Goal: Task Accomplishment & Management: Use online tool/utility

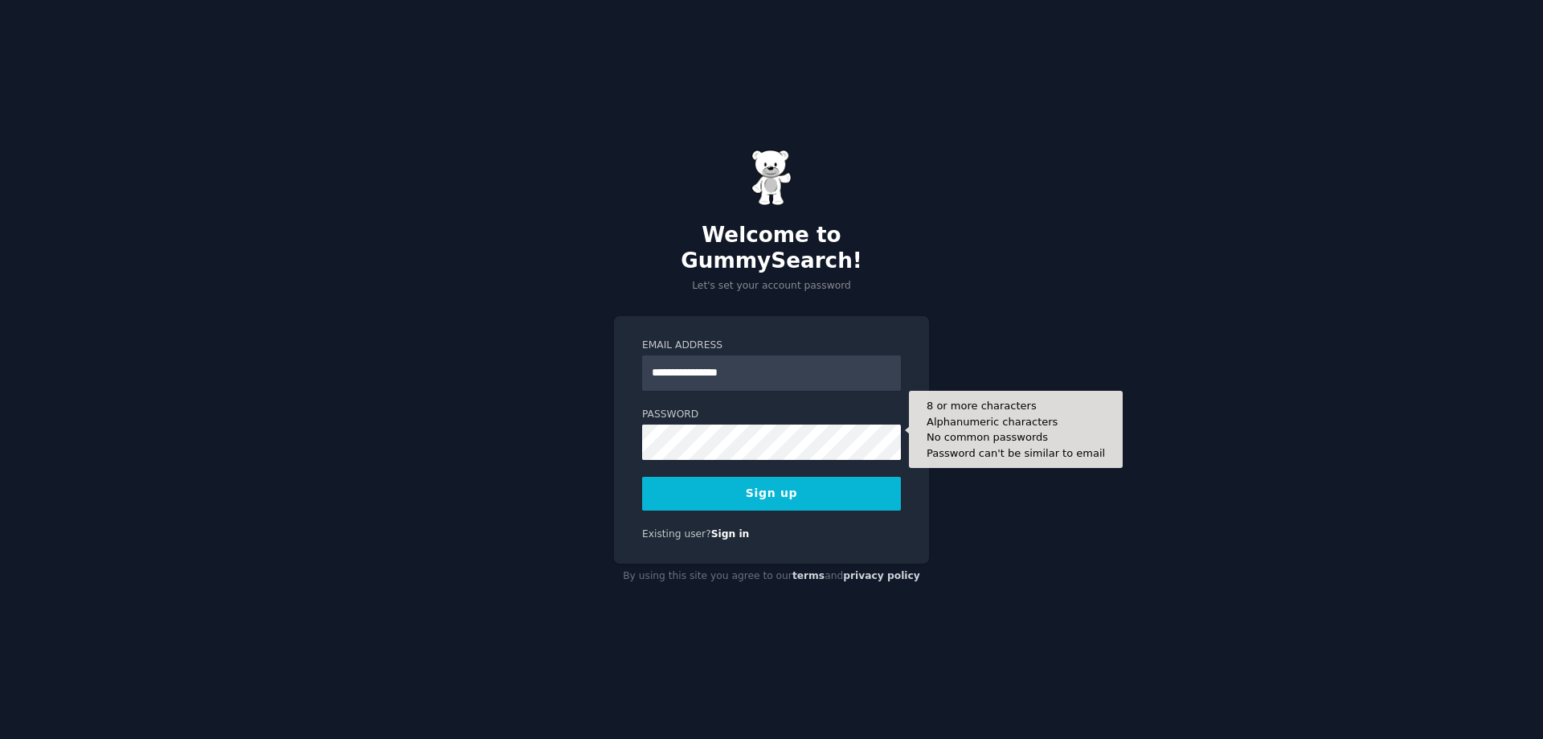
type input "**********"
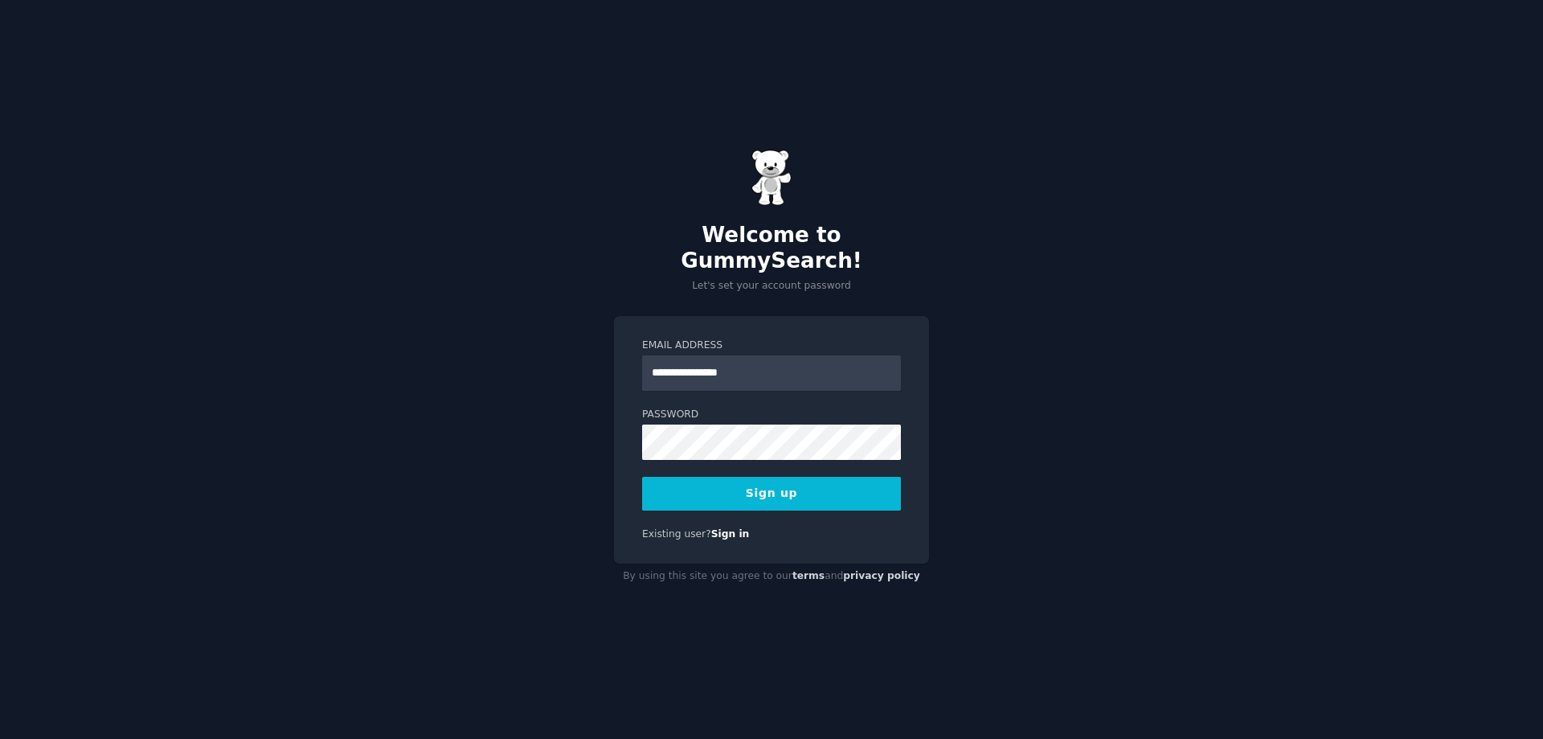
click at [760, 486] on button "Sign up" at bounding box center [771, 494] width 259 height 34
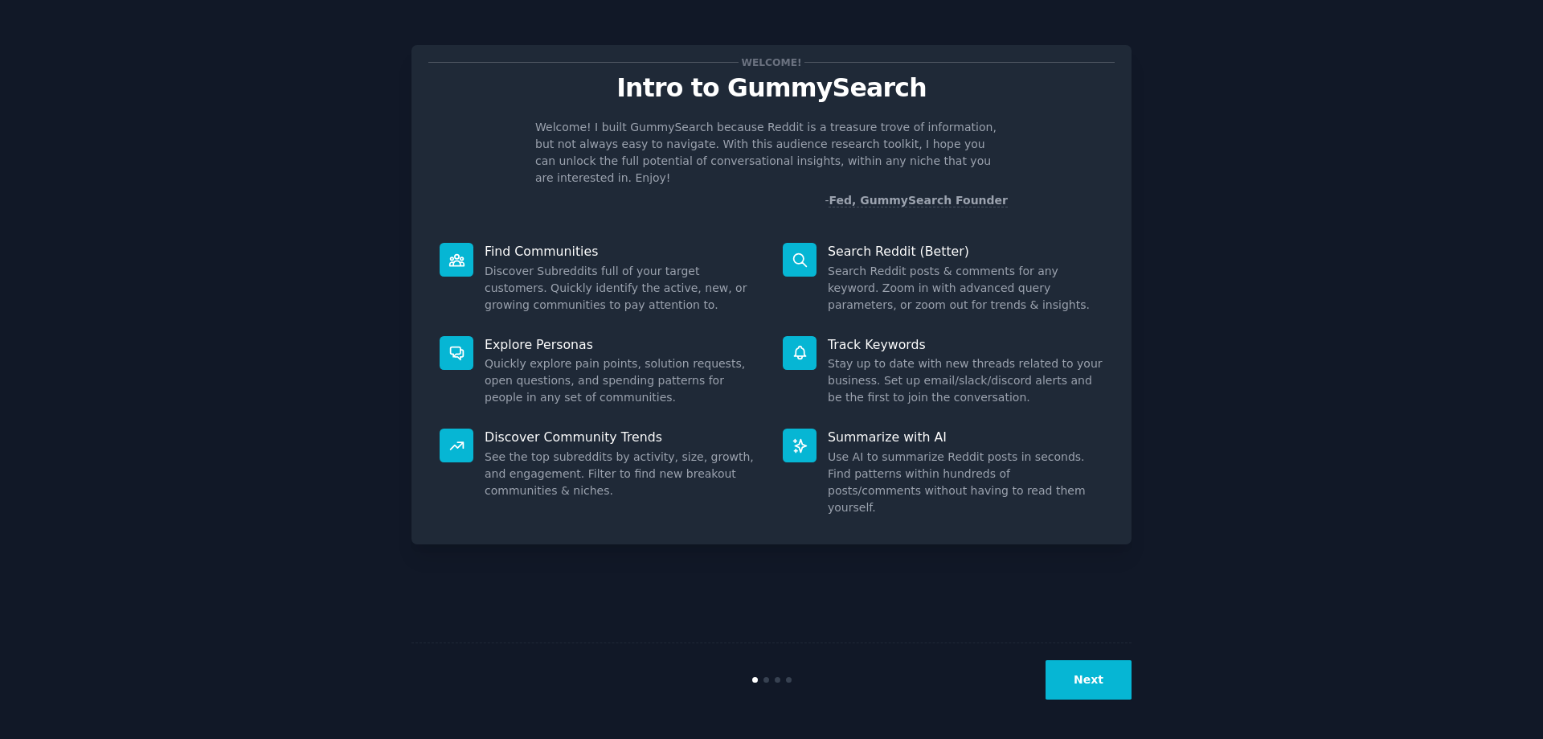
click at [1117, 674] on button "Next" at bounding box center [1089, 679] width 86 height 39
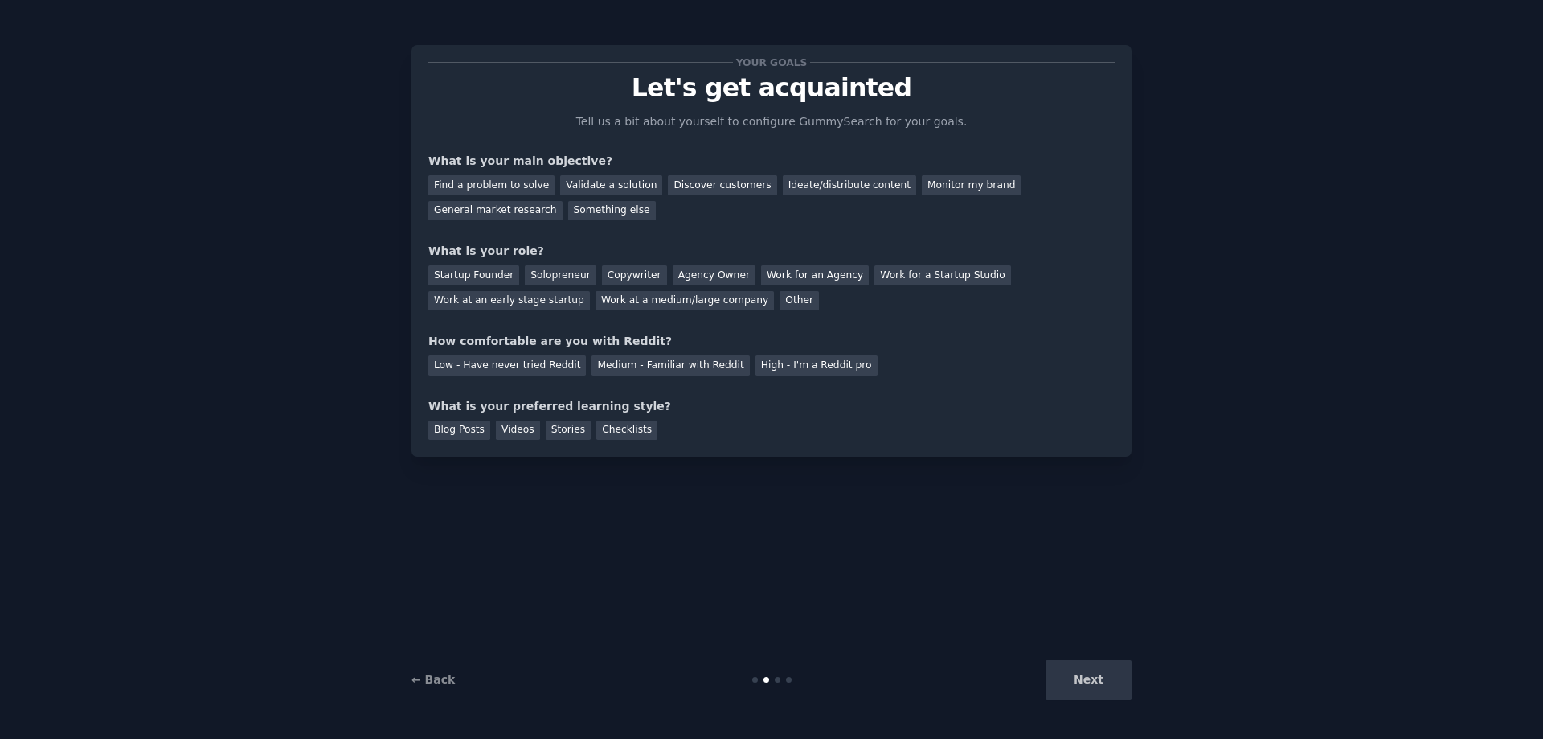
click at [1110, 678] on div "Next" at bounding box center [1011, 679] width 240 height 39
drag, startPoint x: 1093, startPoint y: 677, endPoint x: 1095, endPoint y: 685, distance: 8.4
click at [1092, 677] on div "Next" at bounding box center [1011, 679] width 240 height 39
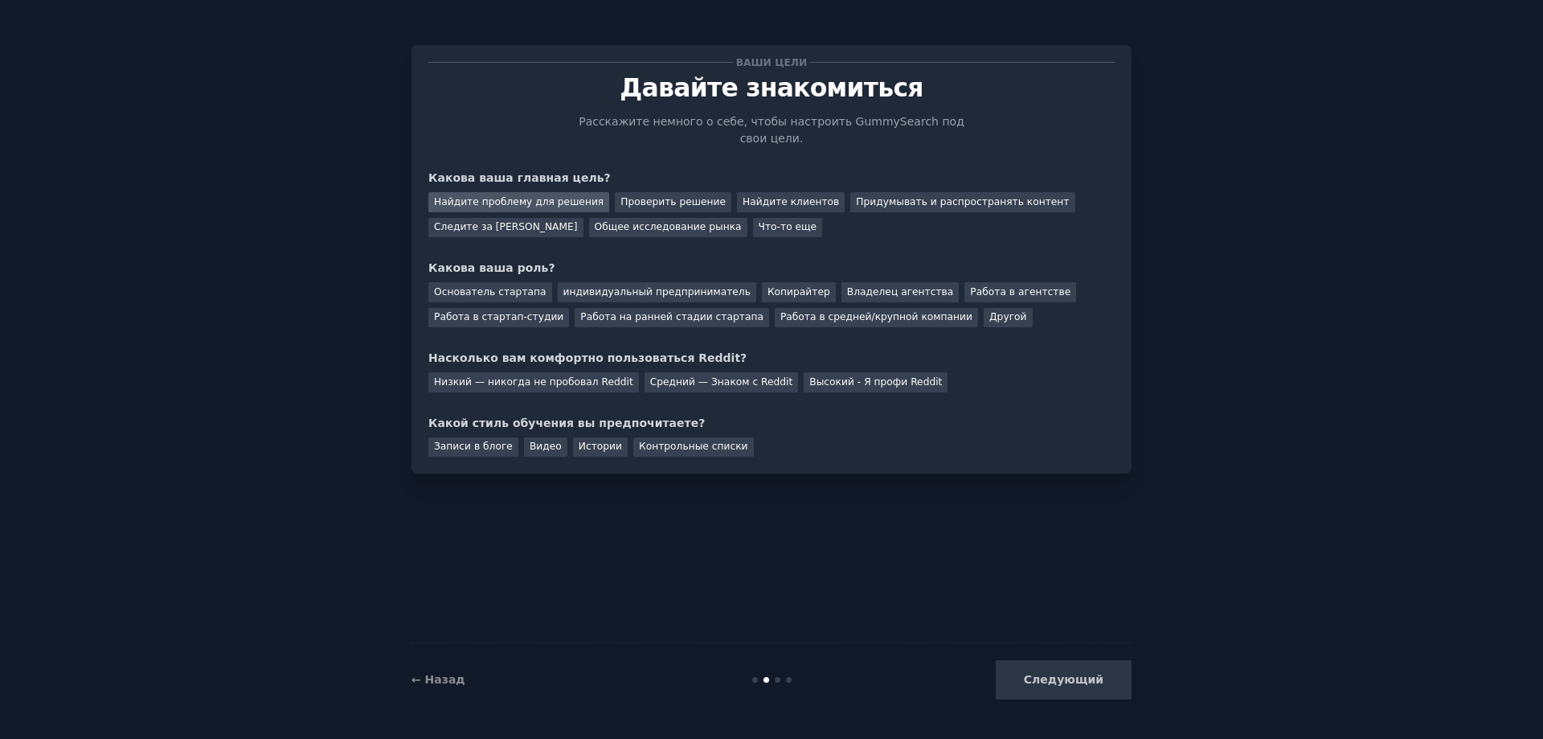
click at [525, 196] on font "Найдите проблему для решения" at bounding box center [519, 201] width 170 height 11
click at [490, 286] on font "Основатель стартапа" at bounding box center [490, 291] width 113 height 11
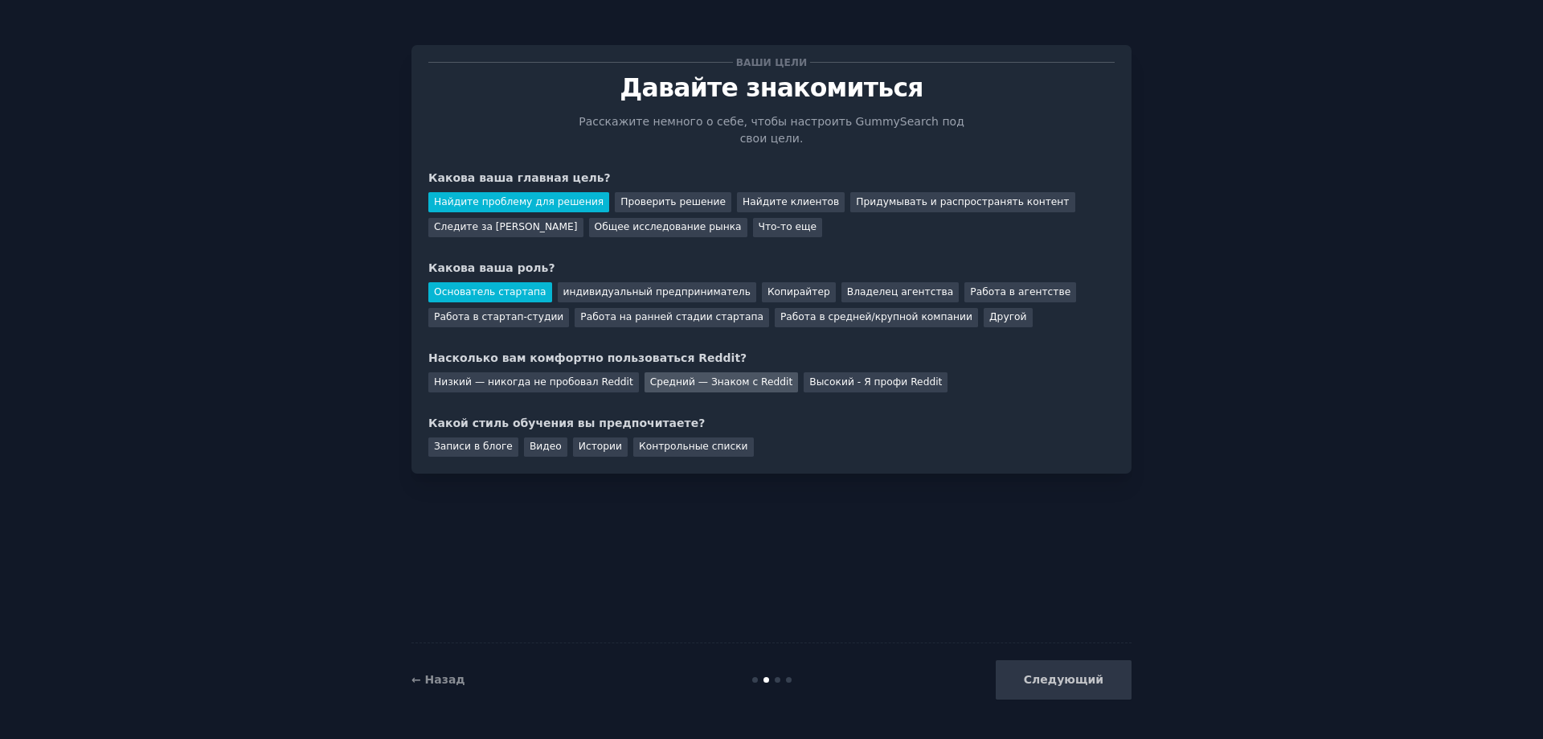
click at [713, 376] on font "Средний — Знаком с Reddit" at bounding box center [721, 381] width 143 height 11
click at [481, 437] on div "Записи в блоге" at bounding box center [473, 447] width 90 height 20
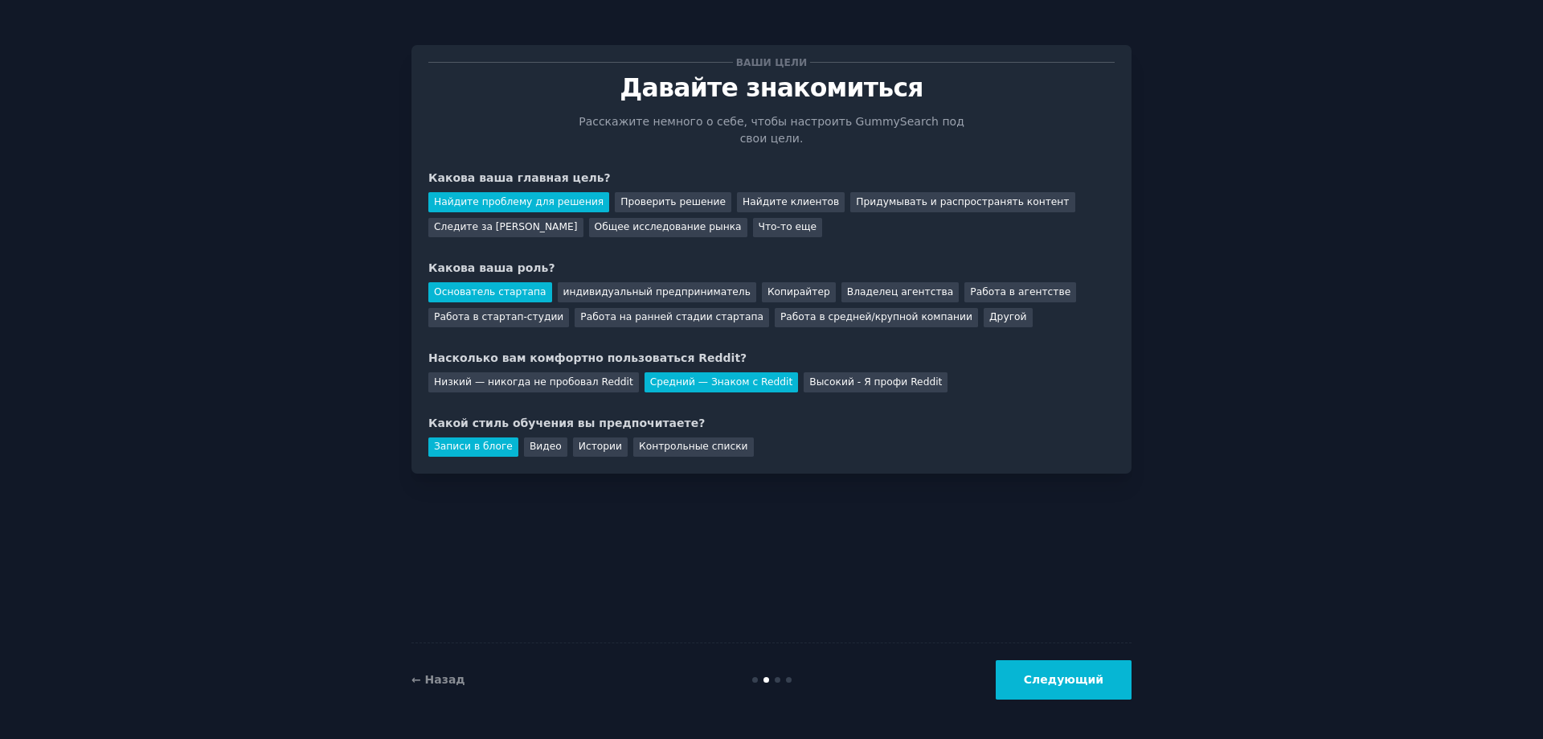
click at [1062, 676] on font "Следующий" at bounding box center [1064, 679] width 80 height 13
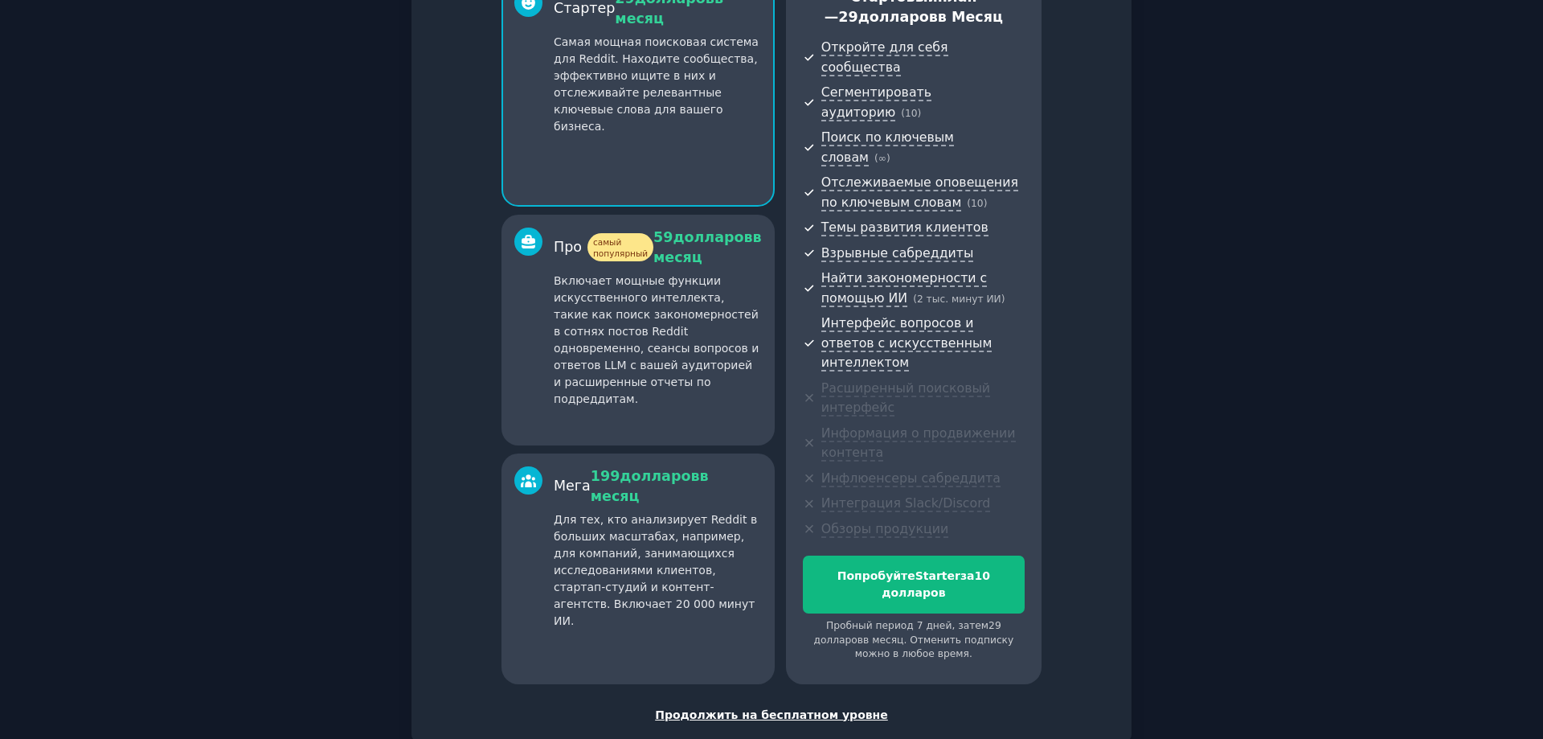
scroll to position [170, 0]
click at [813, 706] on font "Продолжить на бесплатном уровне" at bounding box center [771, 712] width 233 height 13
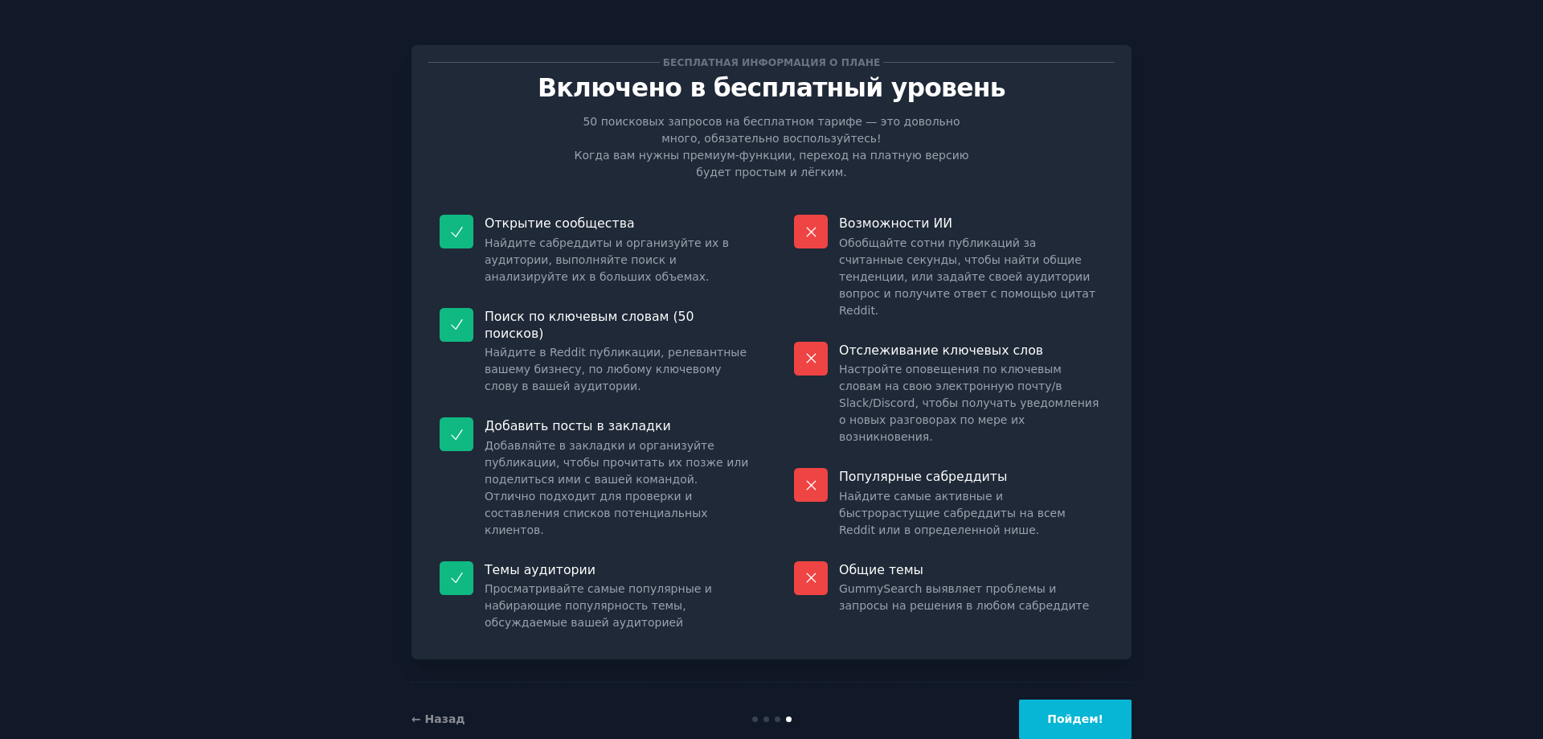
click at [1077, 712] on font "Пойдем!" at bounding box center [1075, 718] width 56 height 13
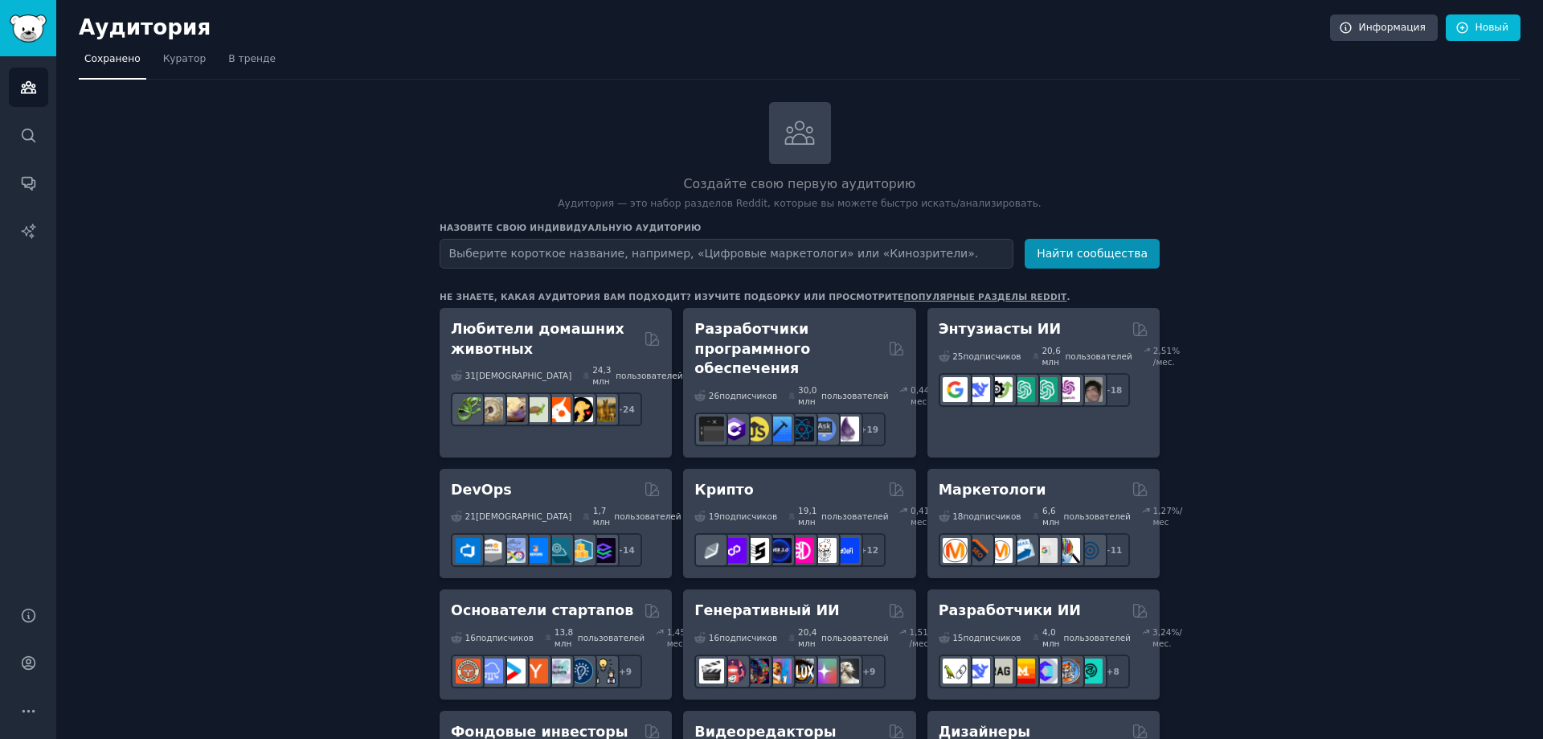
click at [719, 253] on input "text" at bounding box center [727, 254] width 574 height 30
type input "handmade"
click at [1025, 239] on button "Найти сообщества" at bounding box center [1092, 254] width 135 height 30
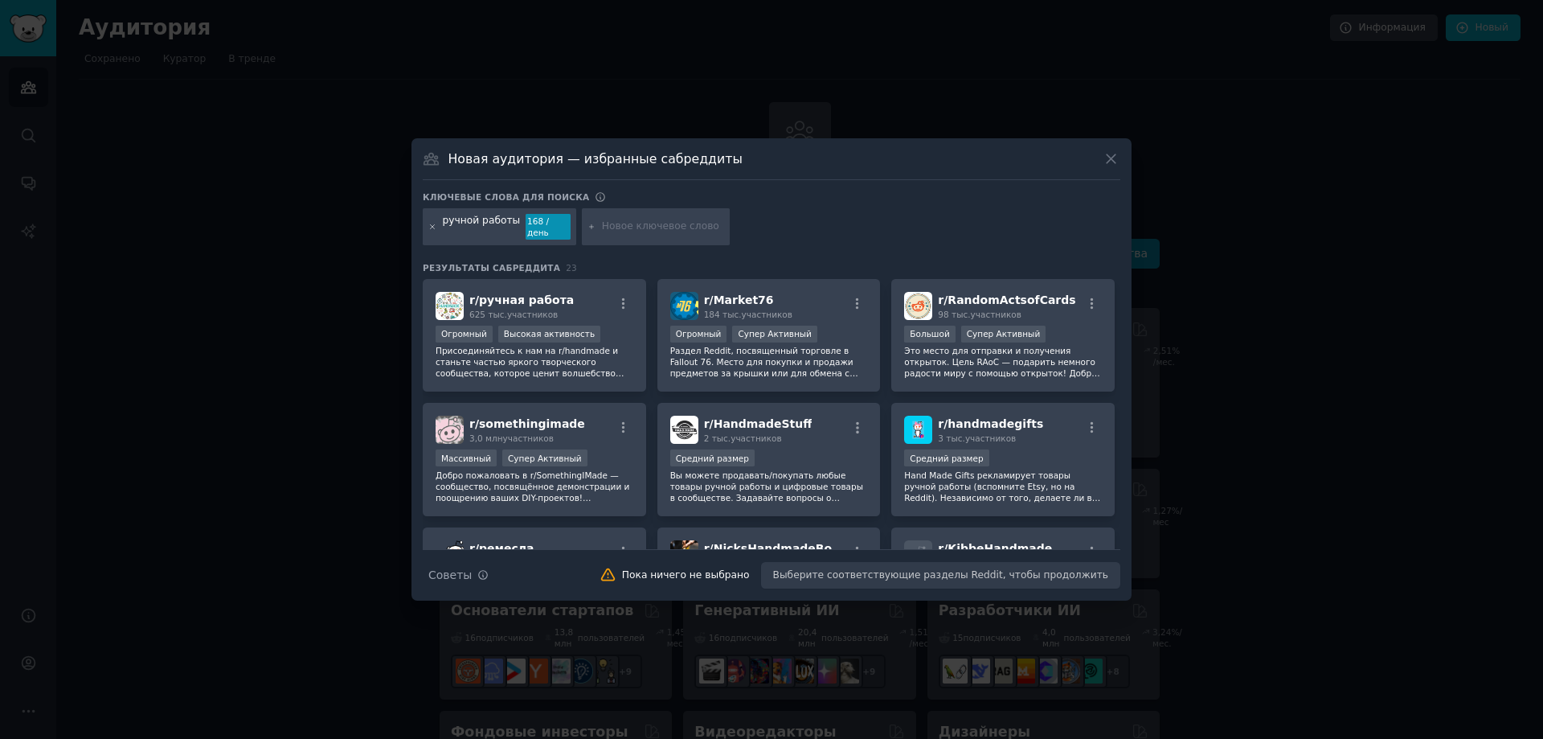
click at [432, 226] on icon at bounding box center [433, 226] width 4 height 4
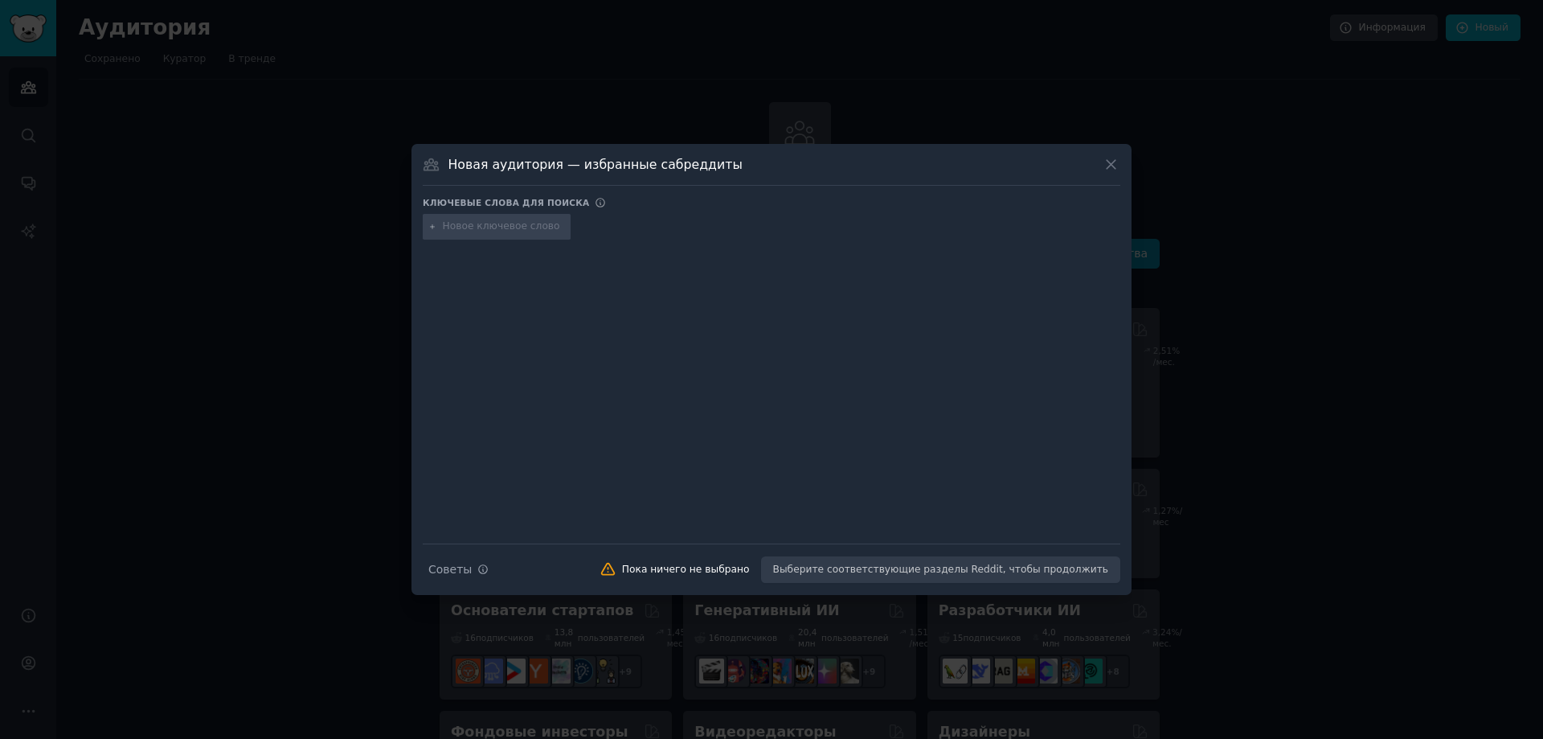
click at [478, 231] on input "text" at bounding box center [504, 226] width 122 height 14
type input "saas"
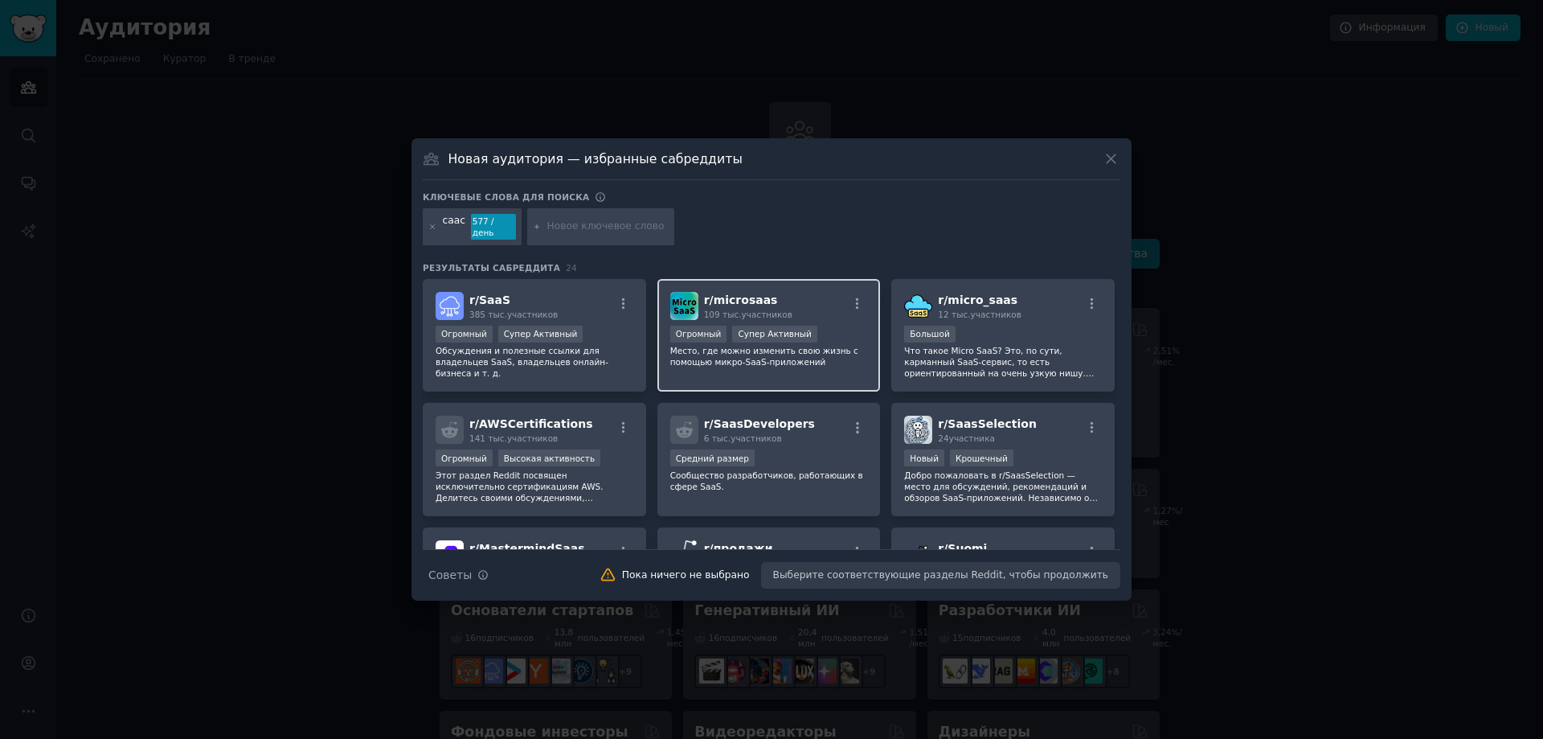
drag, startPoint x: 802, startPoint y: 342, endPoint x: 747, endPoint y: 356, distance: 57.3
click at [747, 356] on font "Место, где можно изменить свою жизнь с помощью микро-SaaS-приложений" at bounding box center [764, 356] width 188 height 21
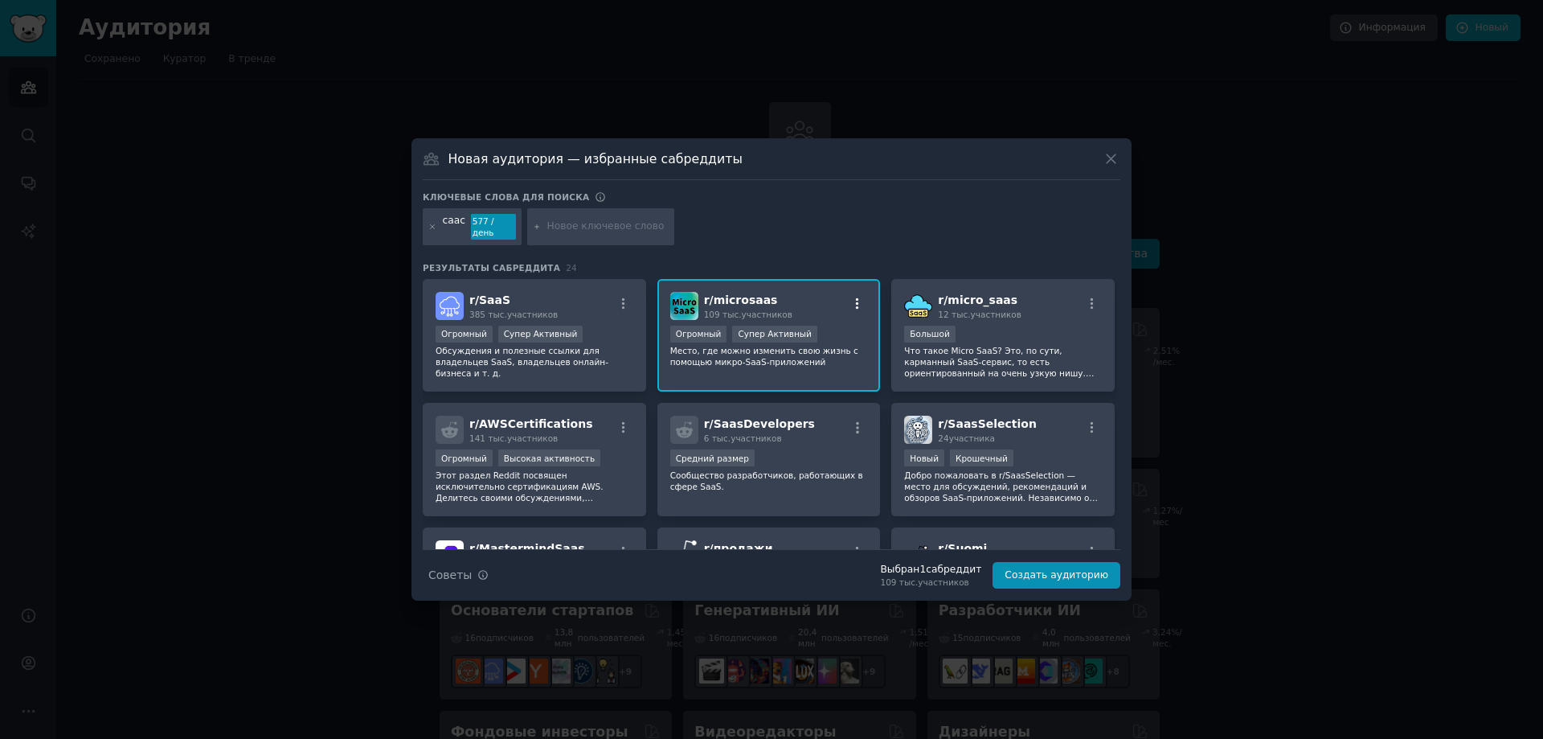
click at [857, 297] on icon "button" at bounding box center [857, 304] width 14 height 14
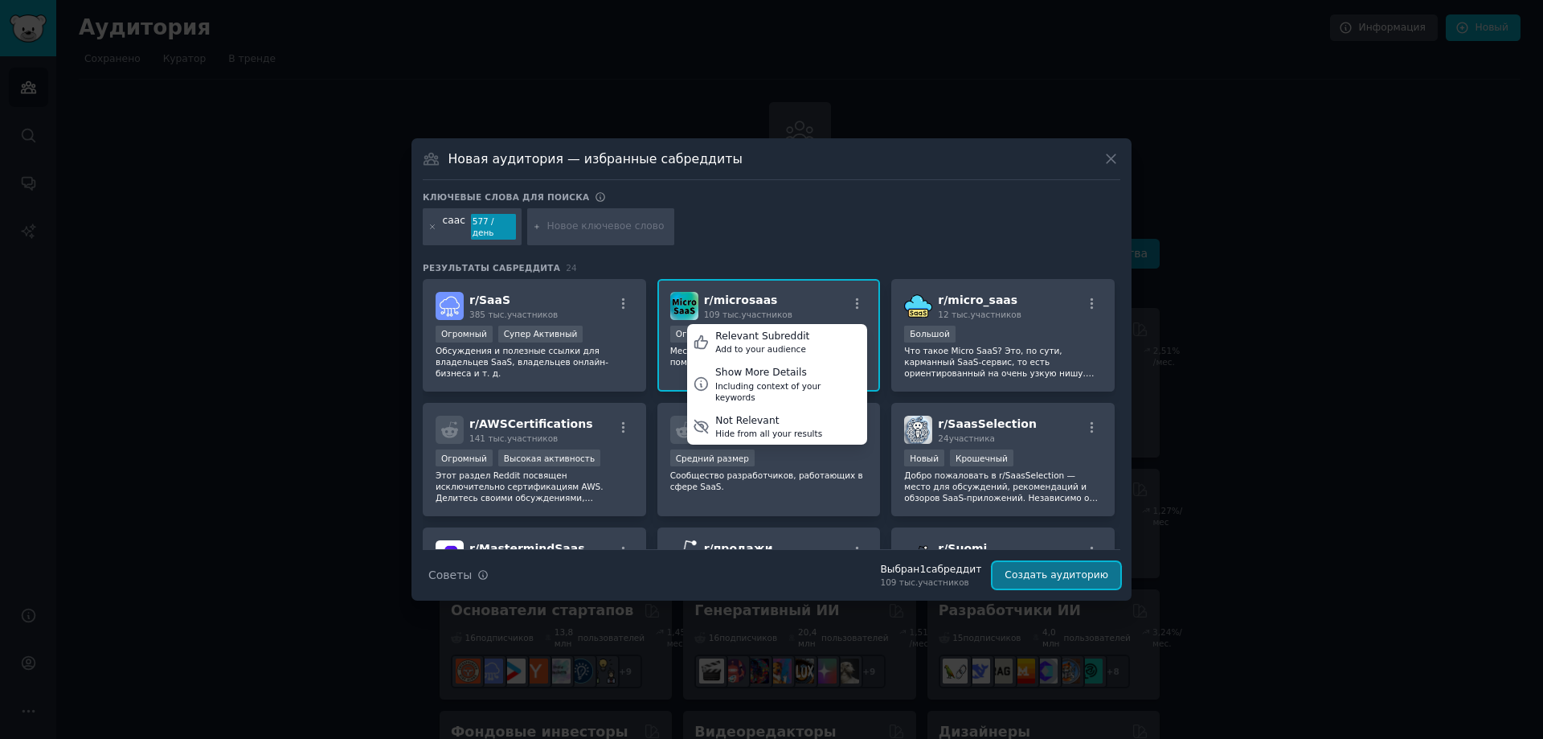
click at [1079, 573] on font "Создать аудиторию" at bounding box center [1057, 574] width 104 height 11
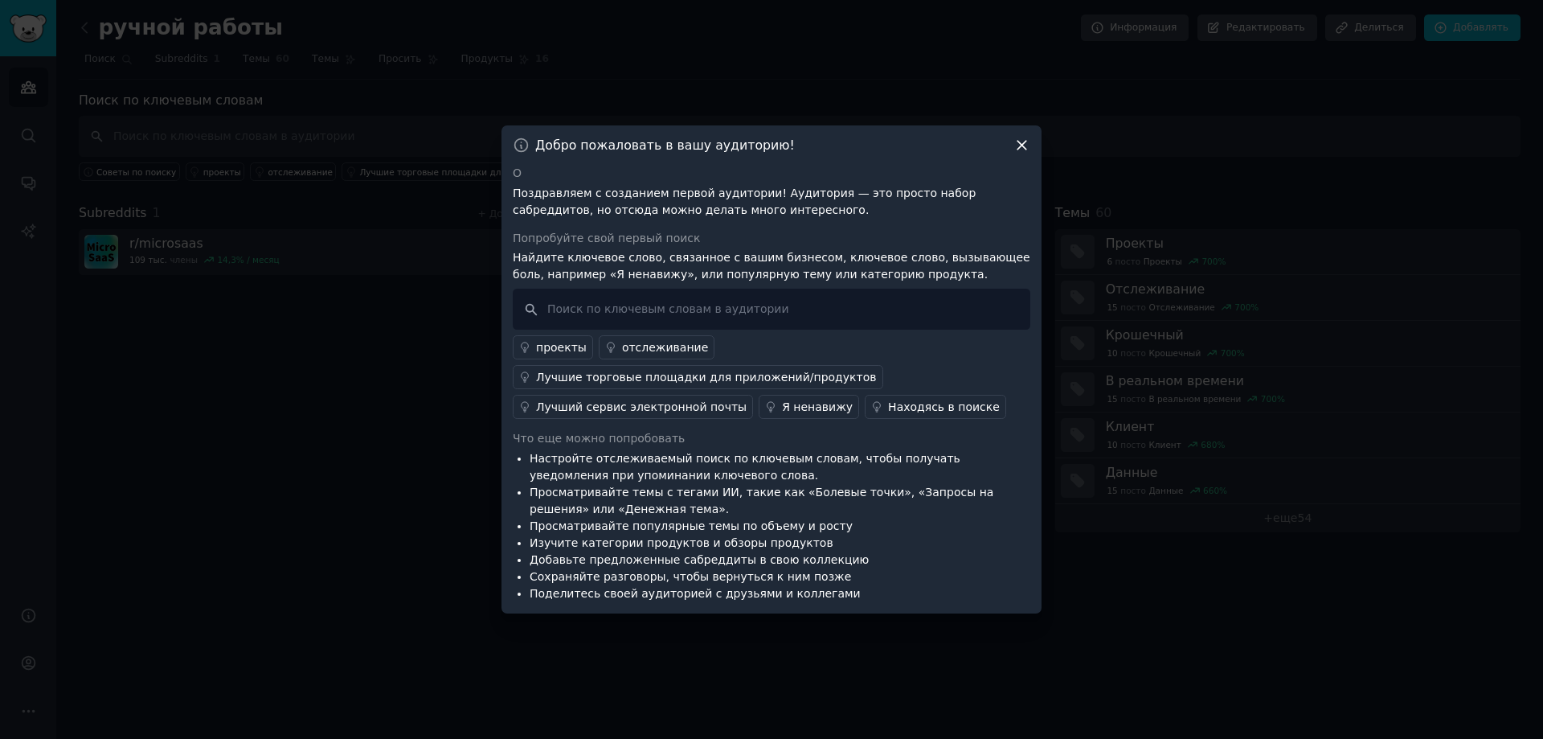
click at [564, 351] on font "проекты" at bounding box center [561, 347] width 51 height 13
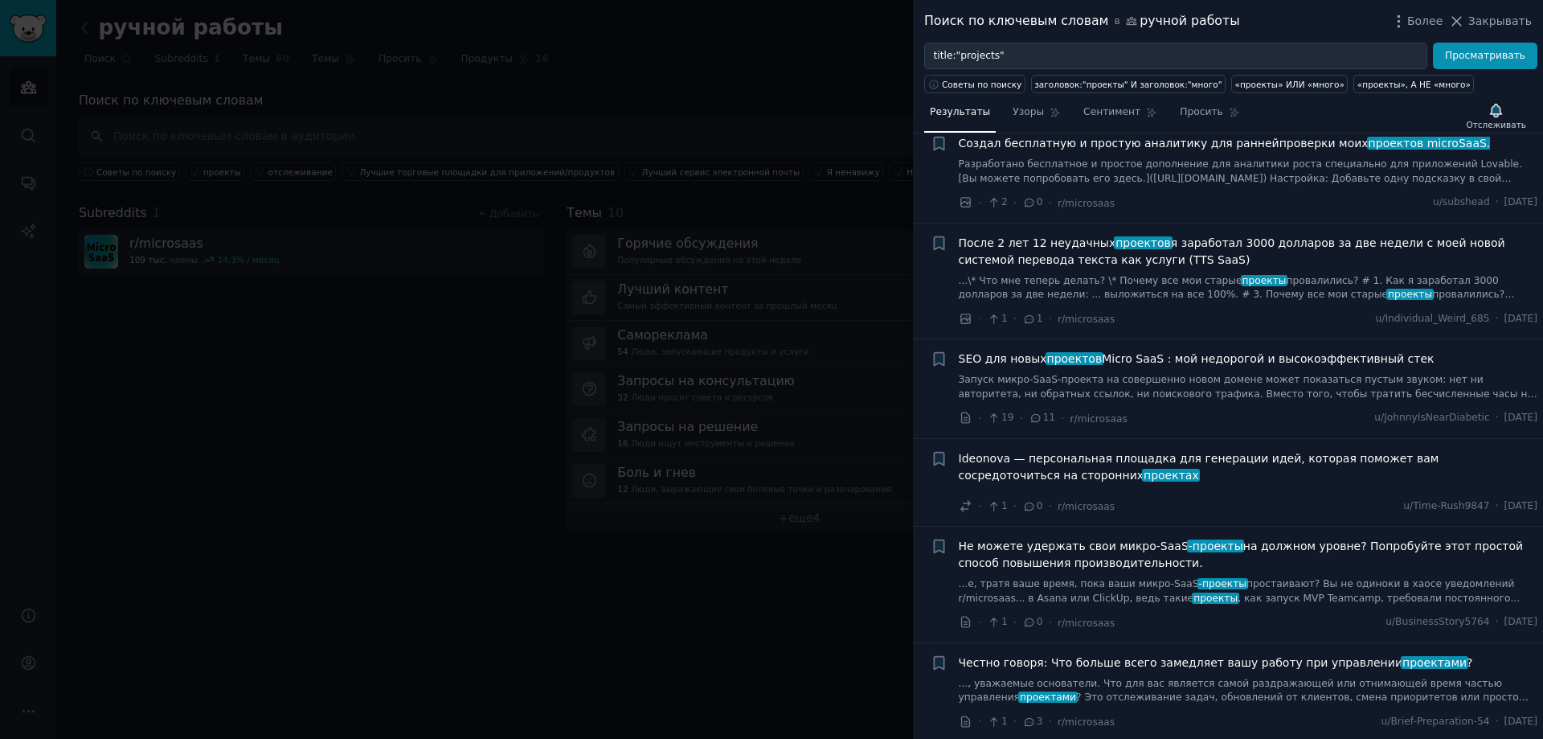
scroll to position [1206, 0]
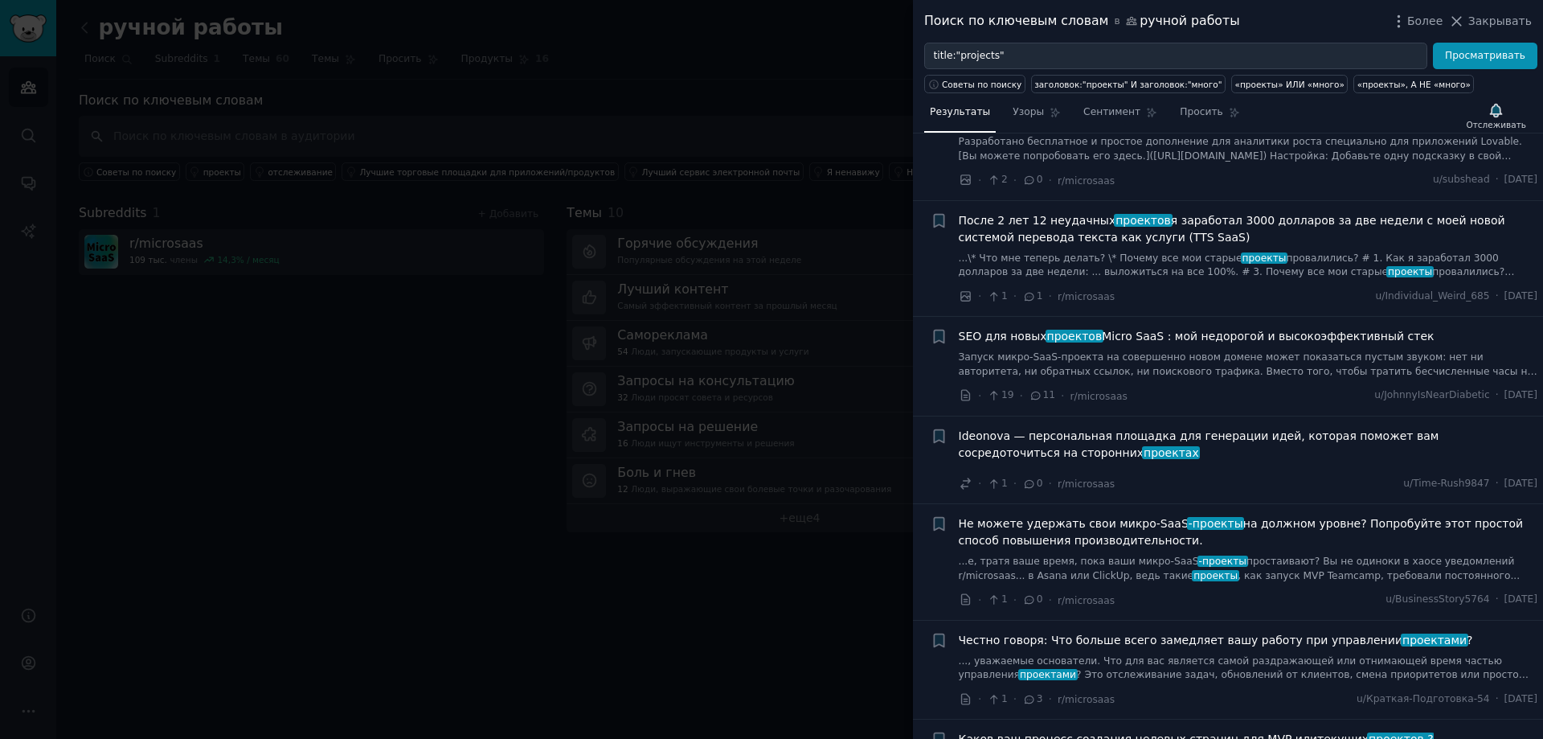
click at [978, 429] on font "Ideonova — персональная площадка для генерации идей, которая поможет вам сосред…" at bounding box center [1199, 444] width 481 height 30
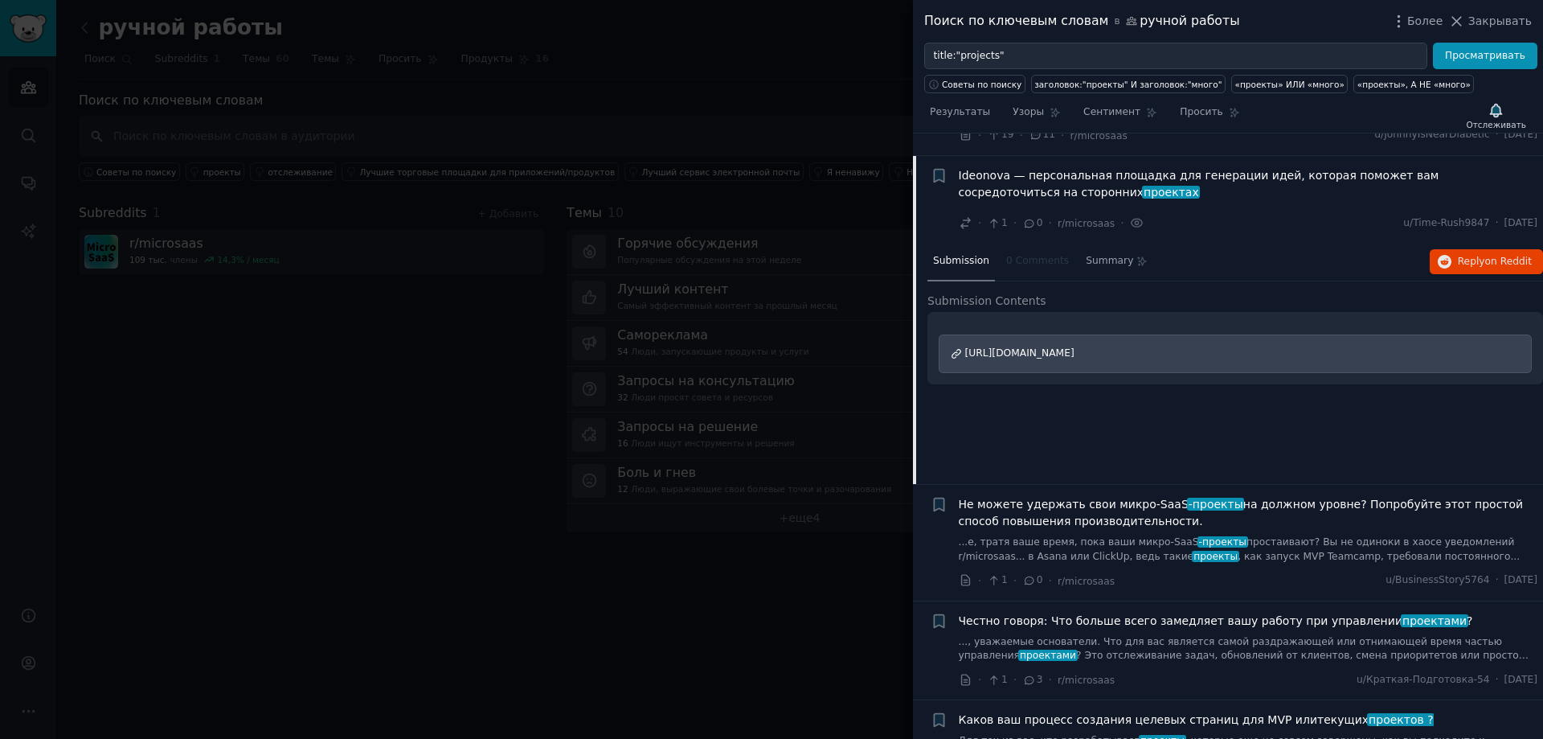
scroll to position [1472, 0]
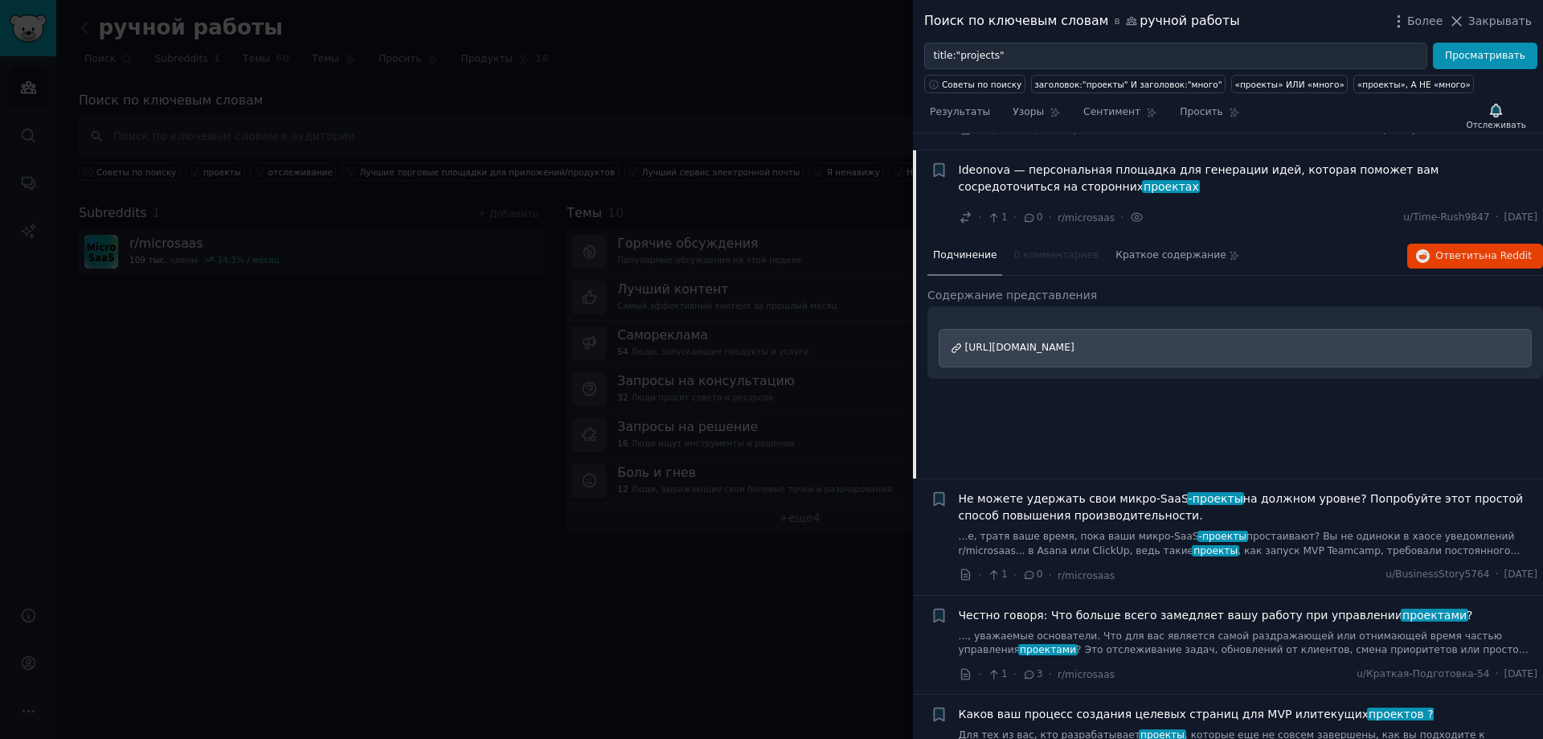
click at [1023, 342] on font "[URL][DOMAIN_NAME]" at bounding box center [1019, 347] width 109 height 11
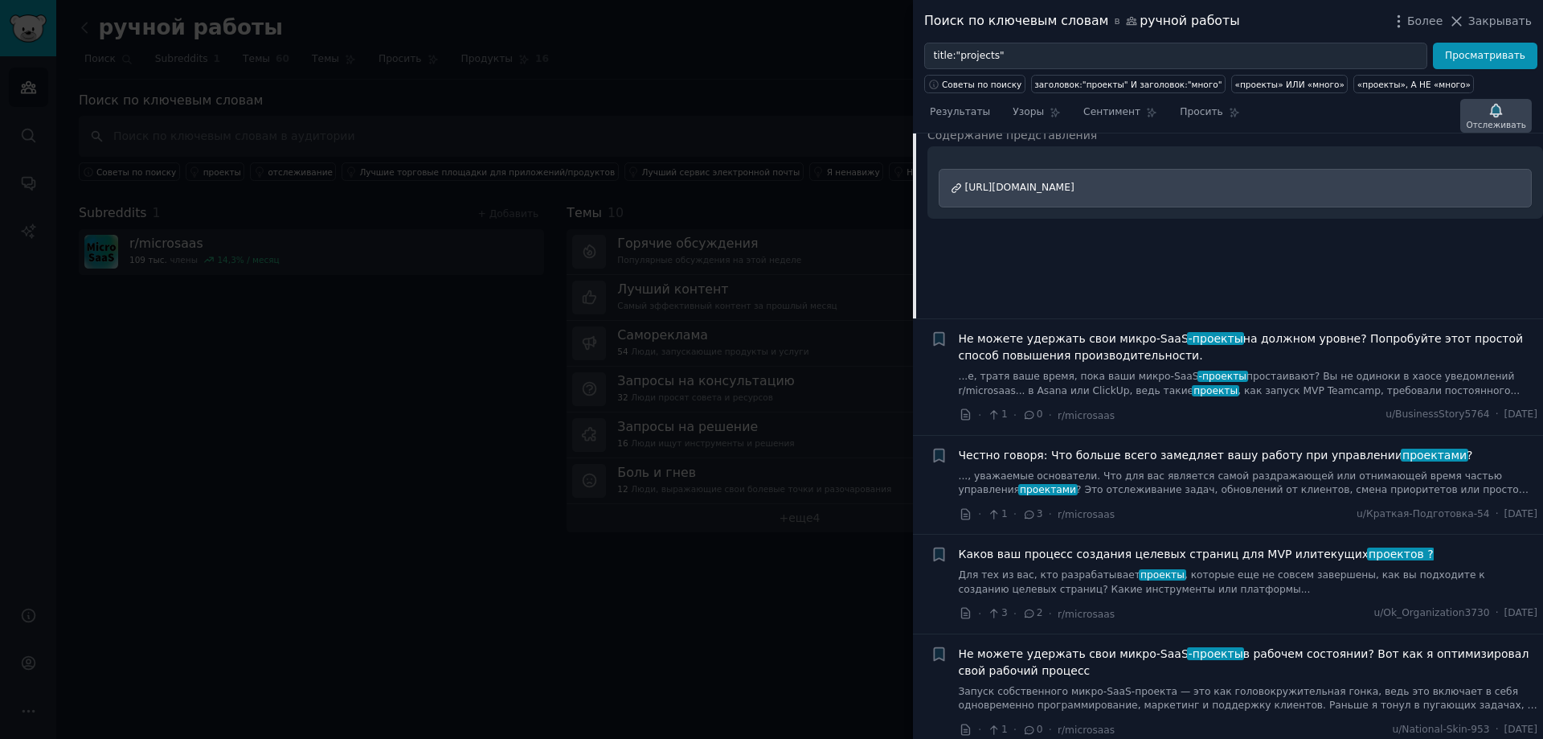
scroll to position [1632, 0]
click at [1514, 22] on font "Закрывать" at bounding box center [1499, 20] width 63 height 13
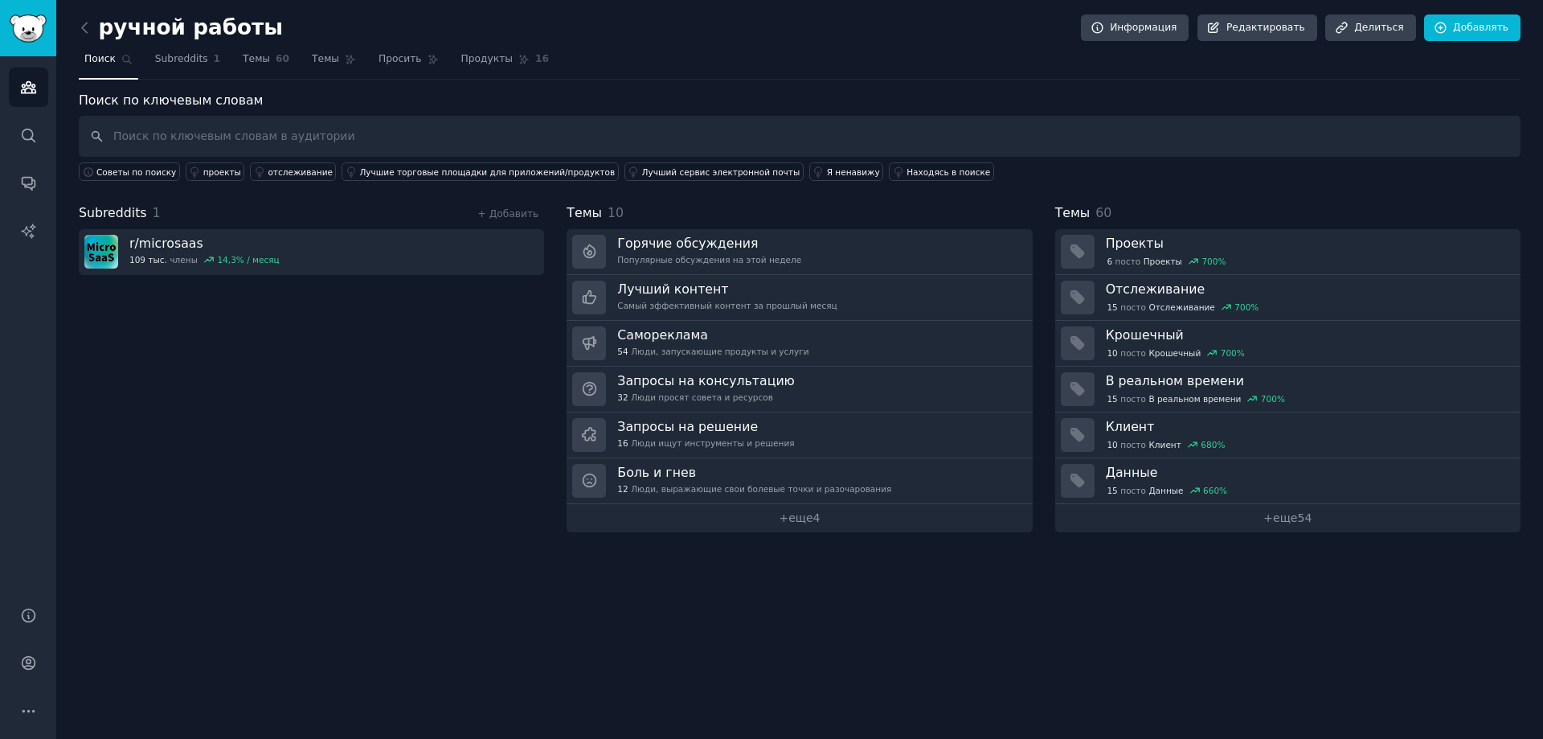
click at [86, 37] on link at bounding box center [89, 28] width 20 height 26
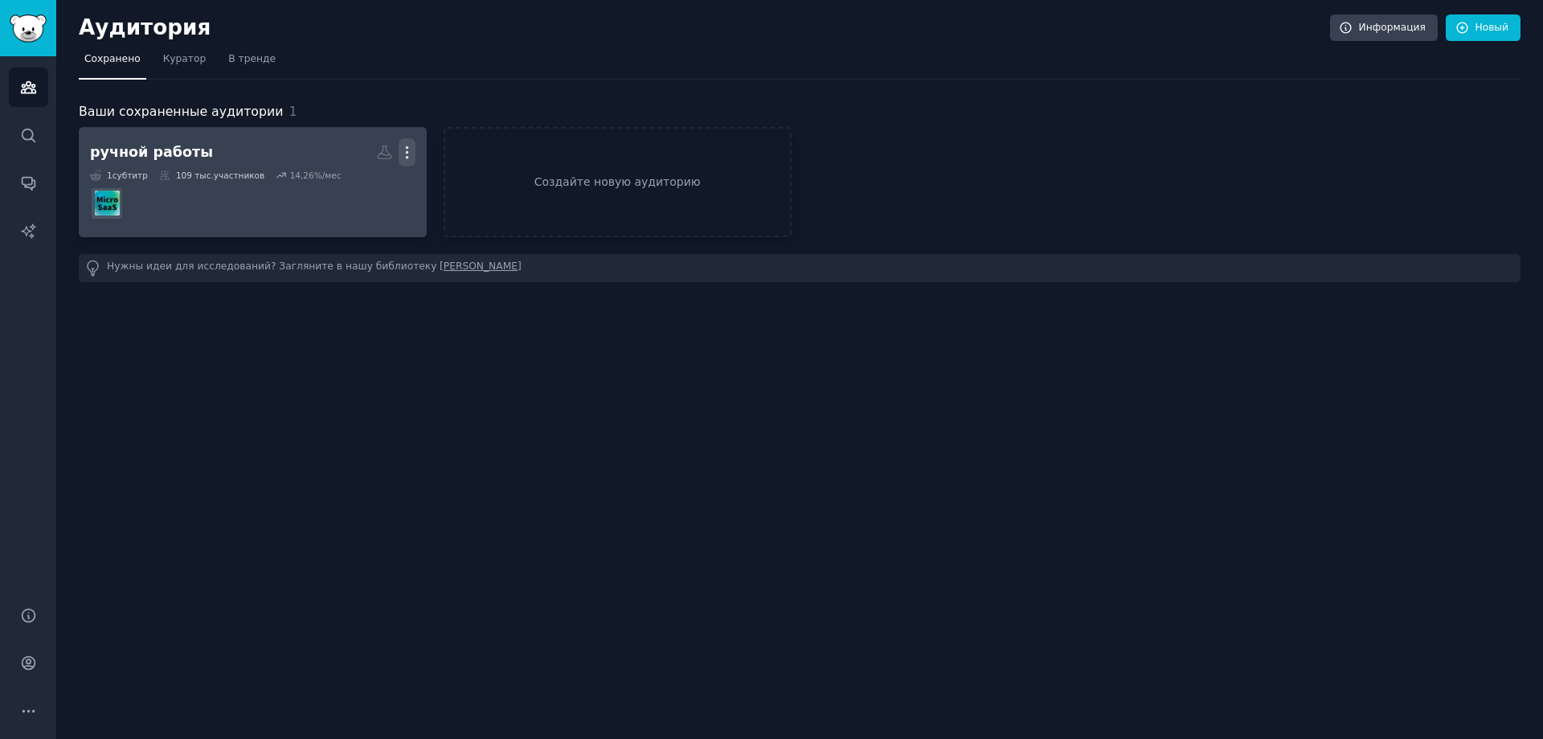
click at [403, 153] on icon "button" at bounding box center [407, 152] width 17 height 17
click at [370, 184] on p "Delete" at bounding box center [363, 186] width 37 height 17
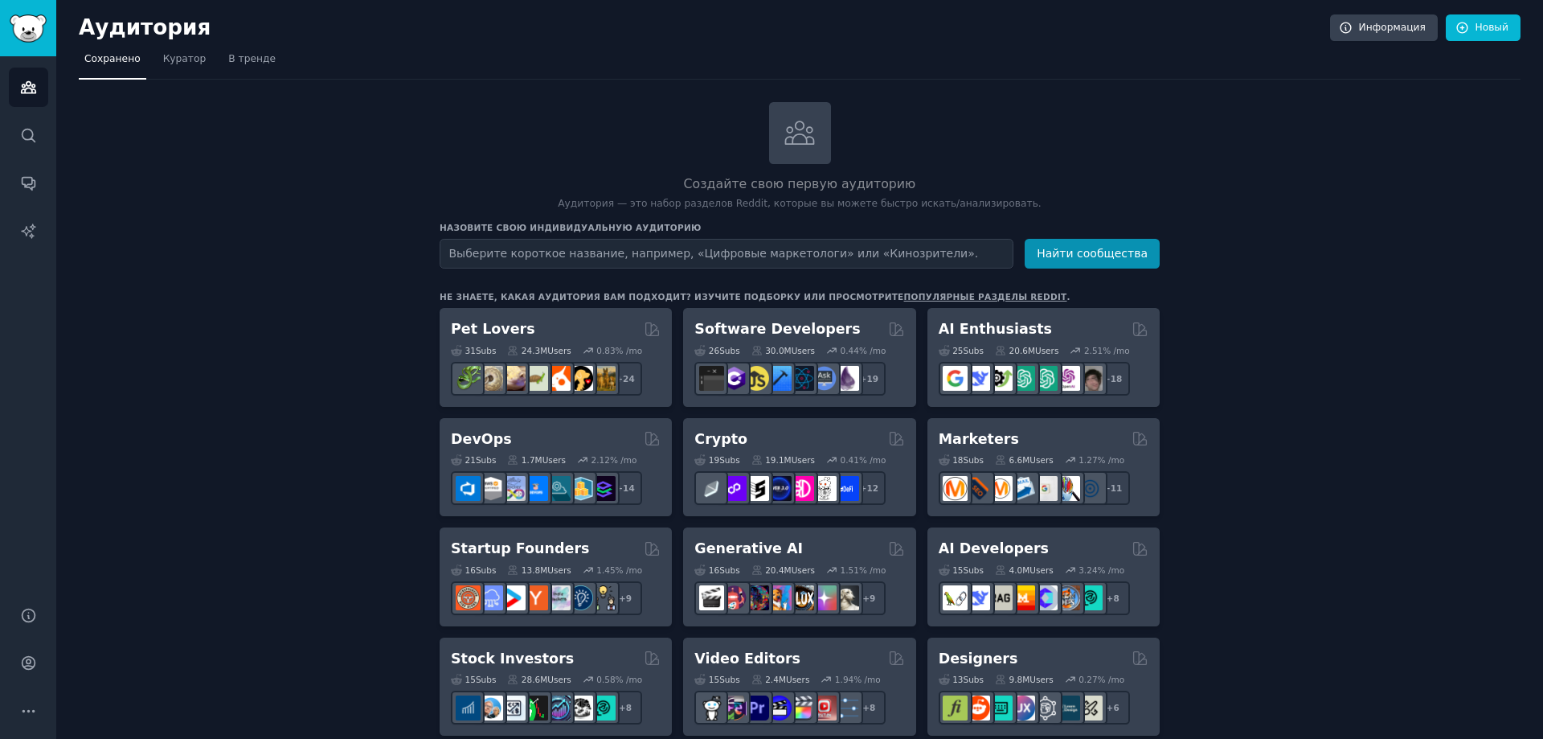
click at [555, 251] on input "text" at bounding box center [727, 254] width 574 height 30
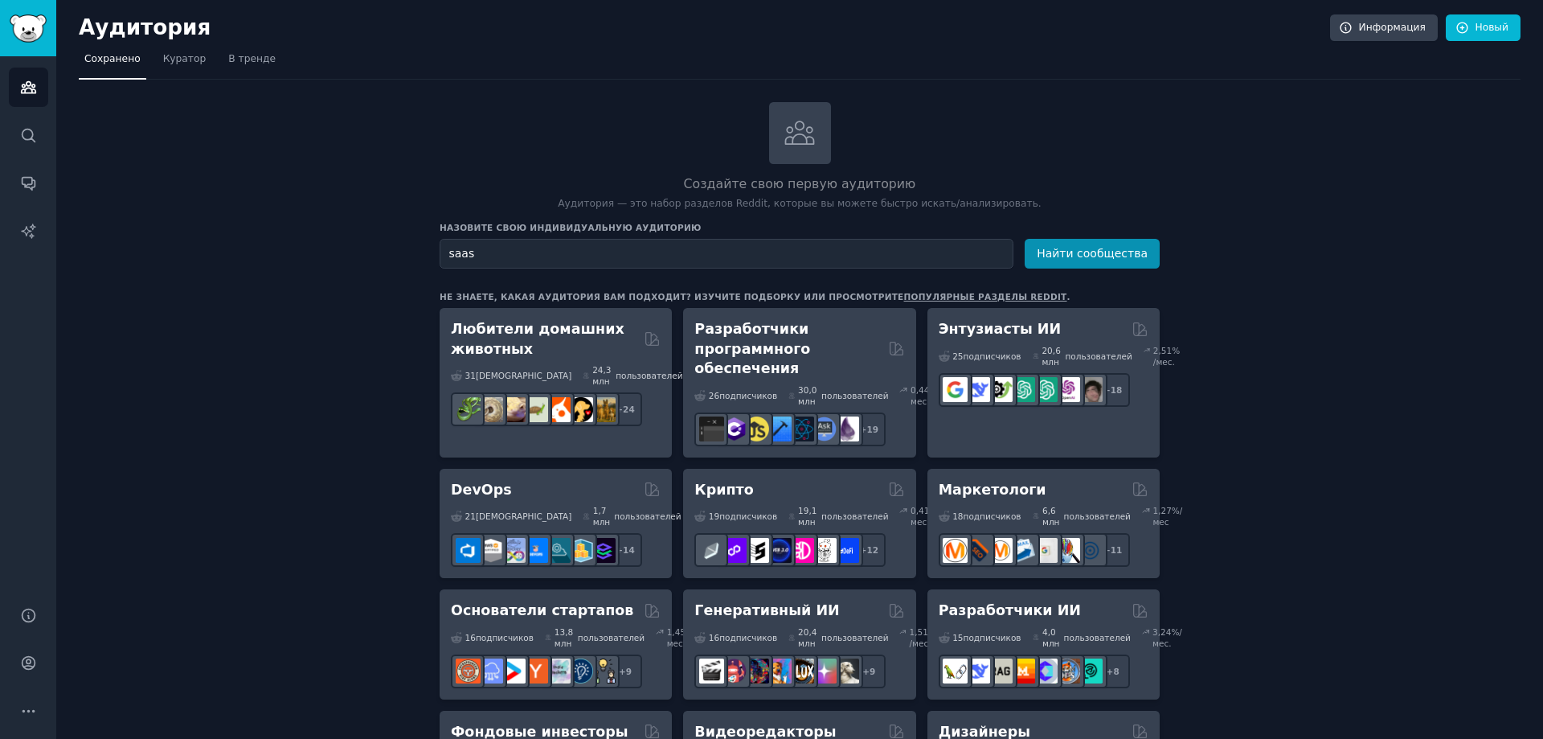
type input "saas"
click at [1025, 239] on button "Найти сообщества" at bounding box center [1092, 254] width 135 height 30
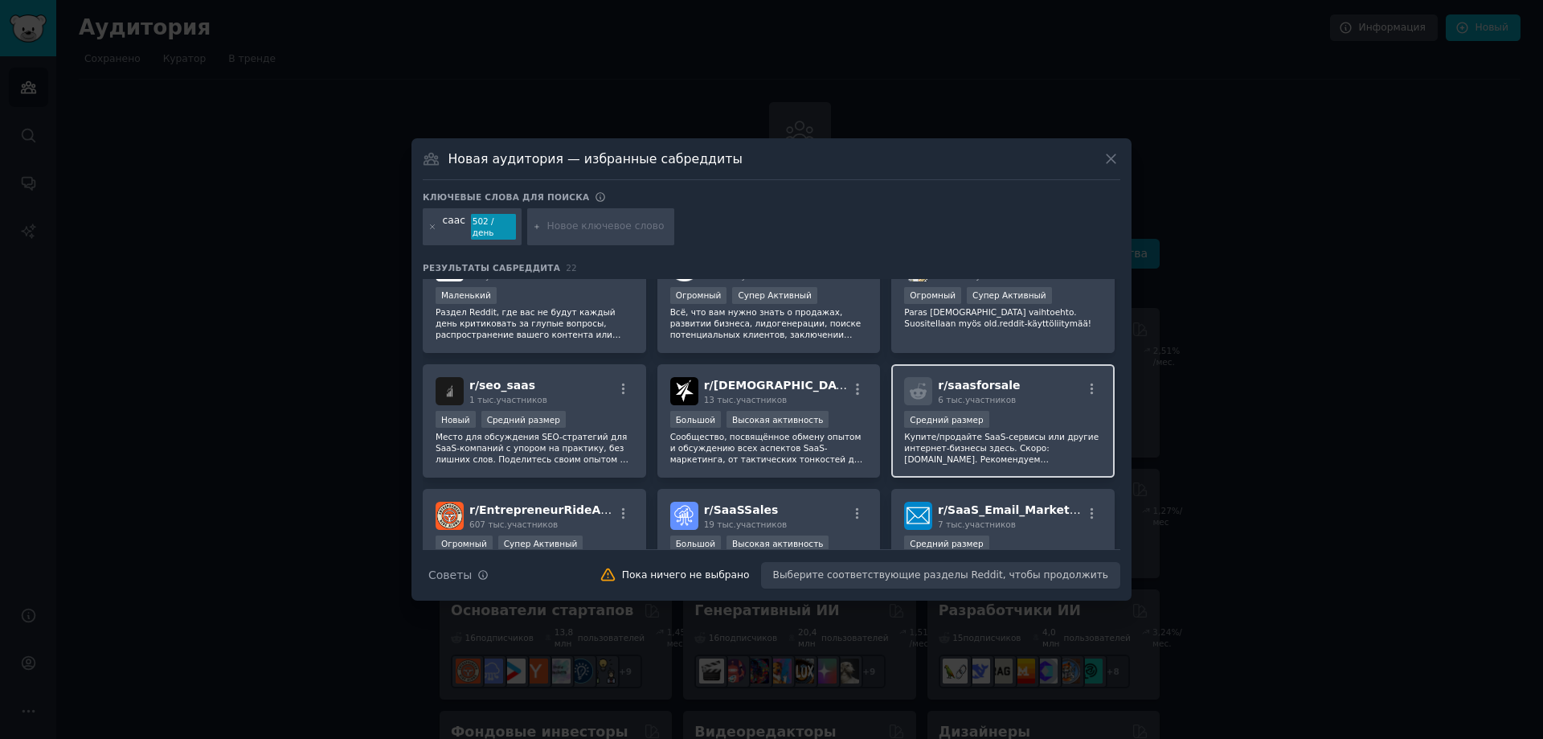
scroll to position [402, 0]
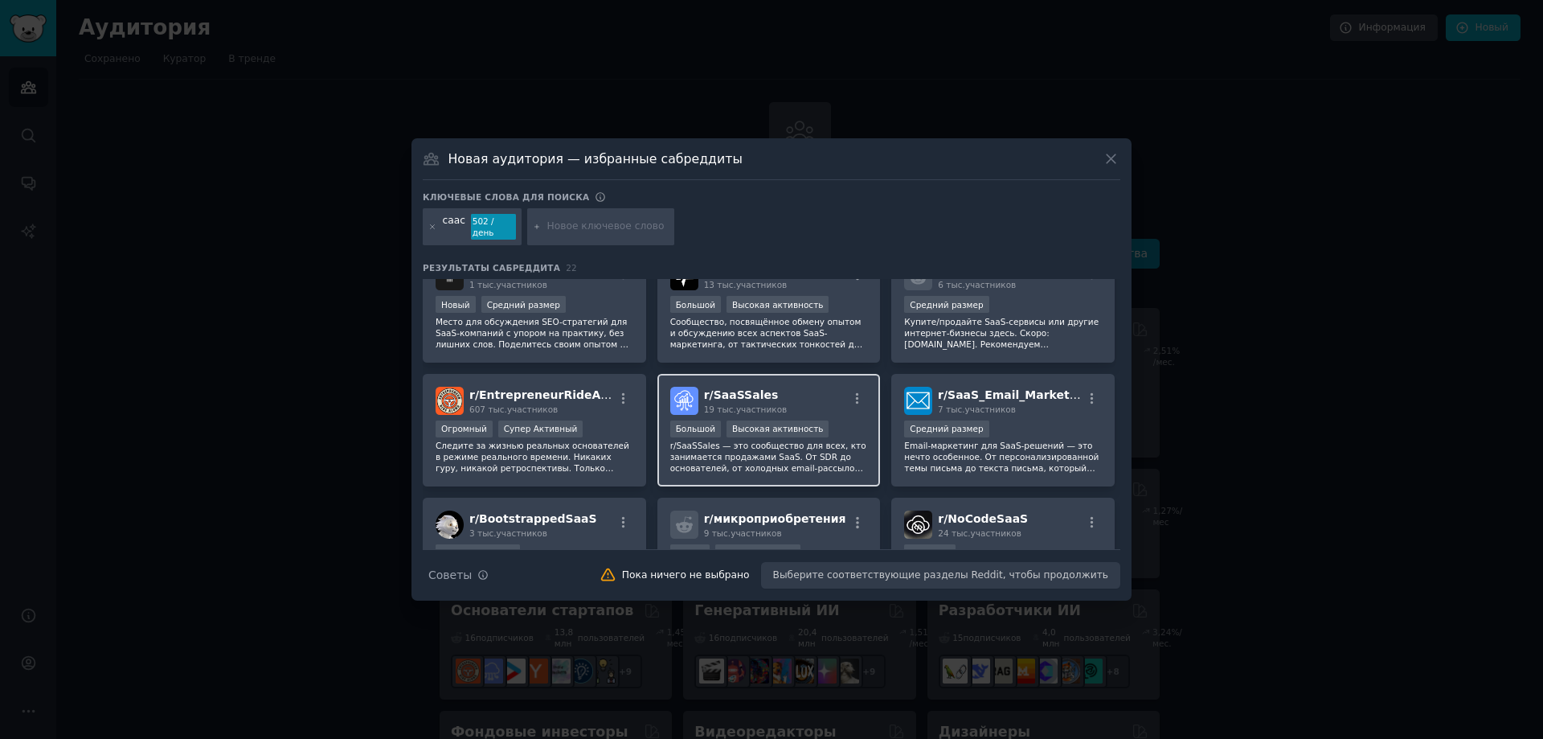
click at [794, 452] on font "r/SaaSSales — это сообщество для всех, кто занимается продажами SaaS. От SDR до…" at bounding box center [768, 512] width 197 height 145
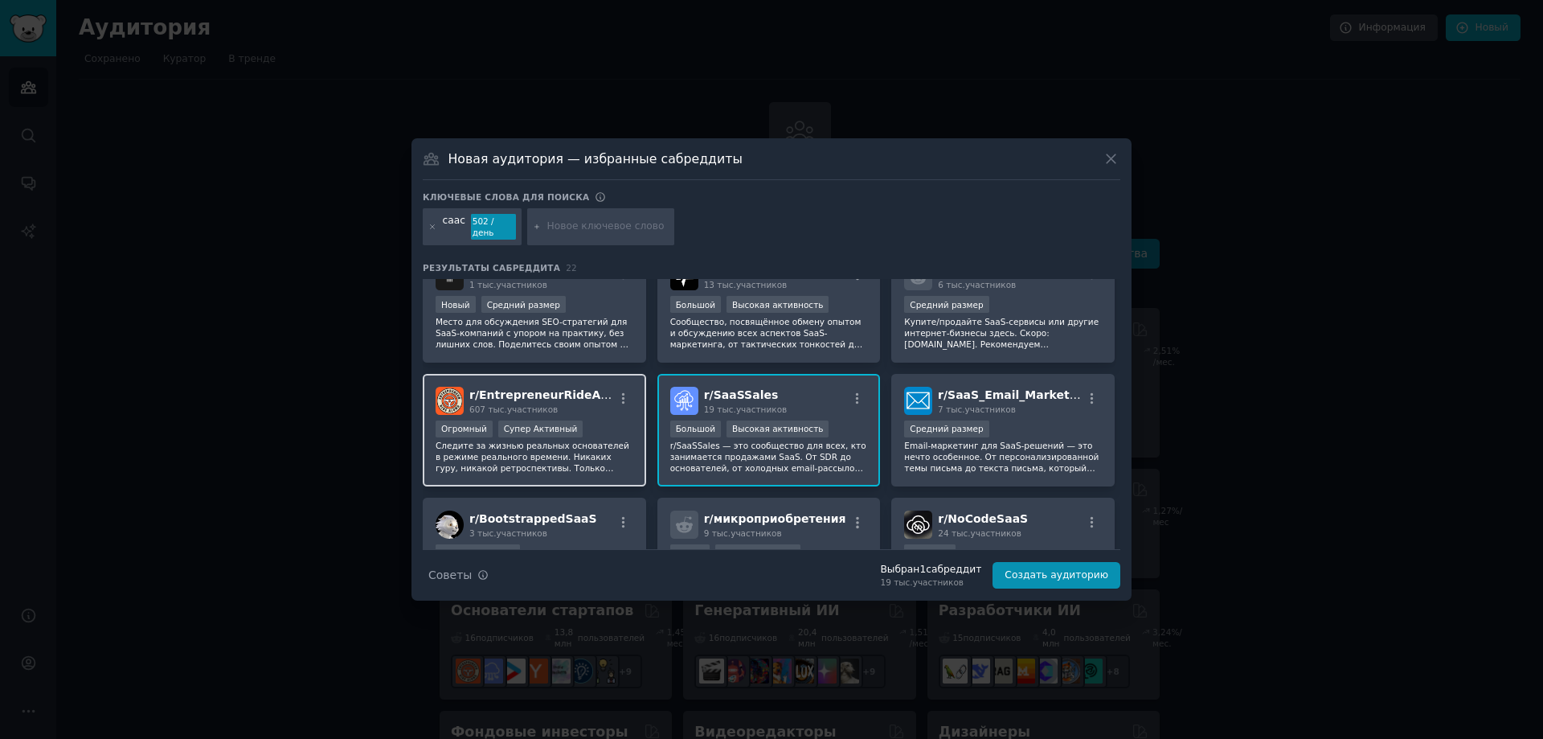
click at [570, 440] on font "Следите за жизнью реальных основателей в режиме реального времени. Никаких гуру…" at bounding box center [533, 490] width 195 height 100
click at [1050, 570] on font "Создать аудиторию" at bounding box center [1057, 574] width 104 height 11
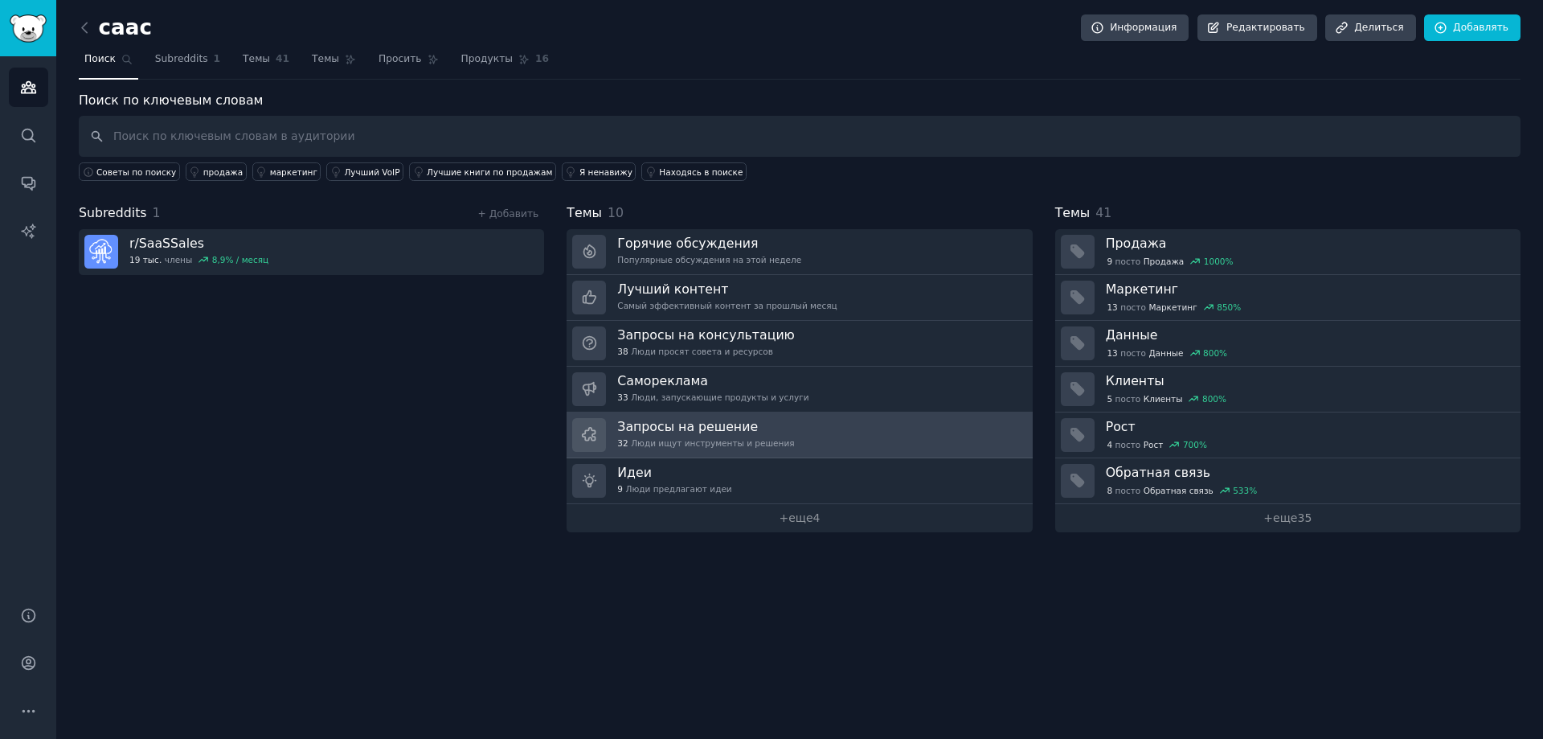
click at [718, 438] on font "Люди ищут инструменты и решения" at bounding box center [712, 443] width 163 height 10
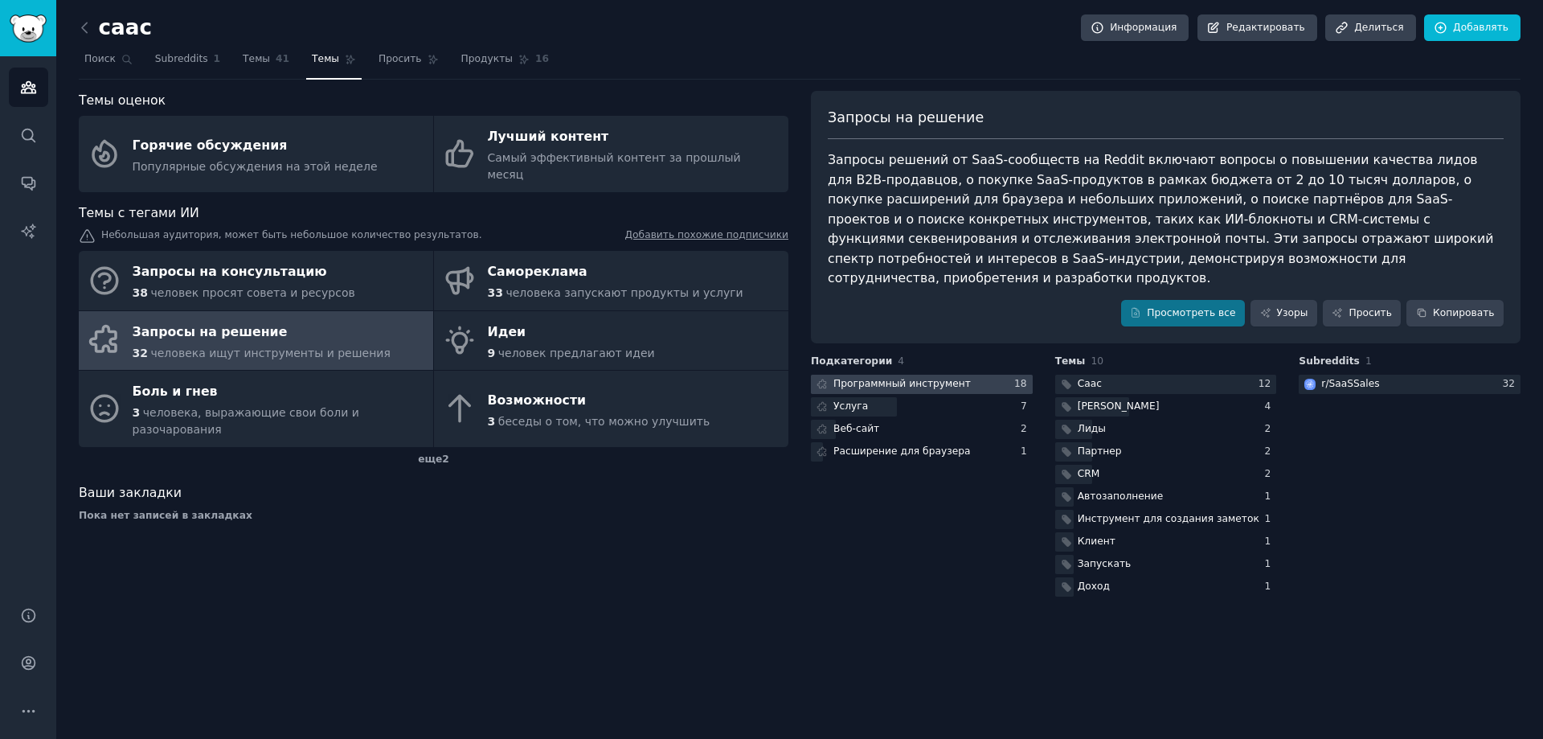
click at [895, 378] on font "Программный инструмент" at bounding box center [901, 383] width 137 height 11
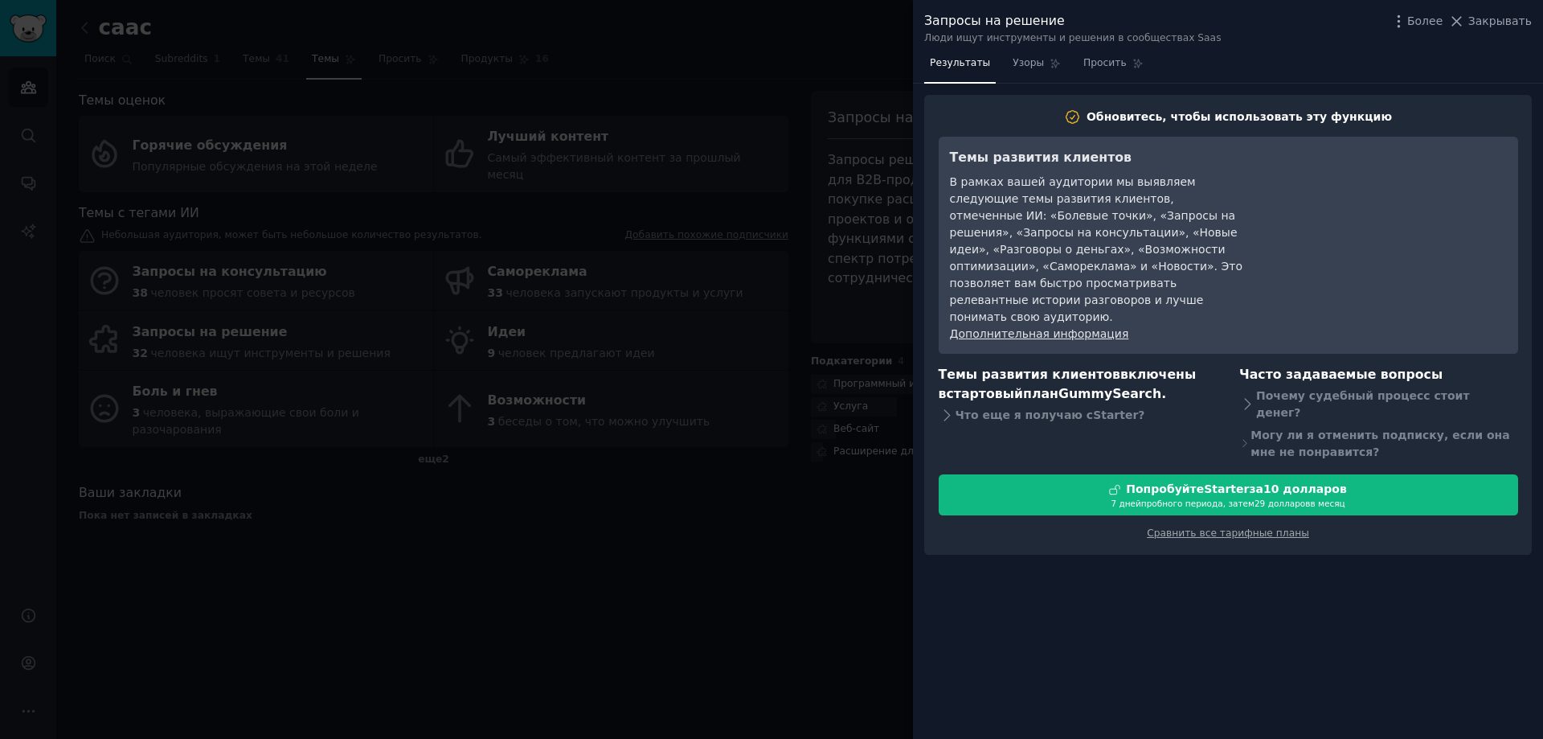
drag, startPoint x: 1496, startPoint y: 27, endPoint x: 1490, endPoint y: 34, distance: 9.7
click at [1497, 26] on font "Закрывать" at bounding box center [1499, 20] width 63 height 13
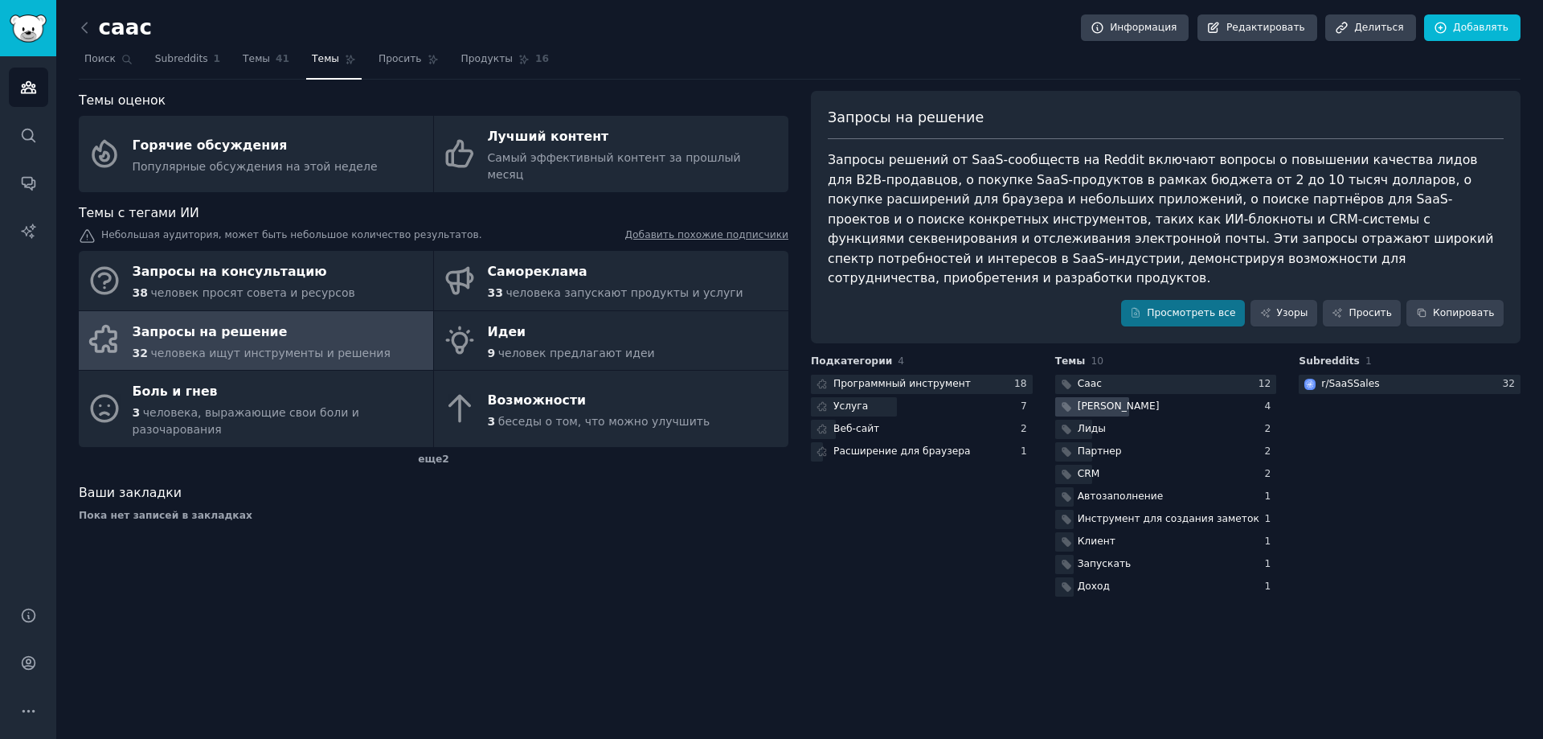
click at [1094, 397] on div at bounding box center [1092, 407] width 74 height 20
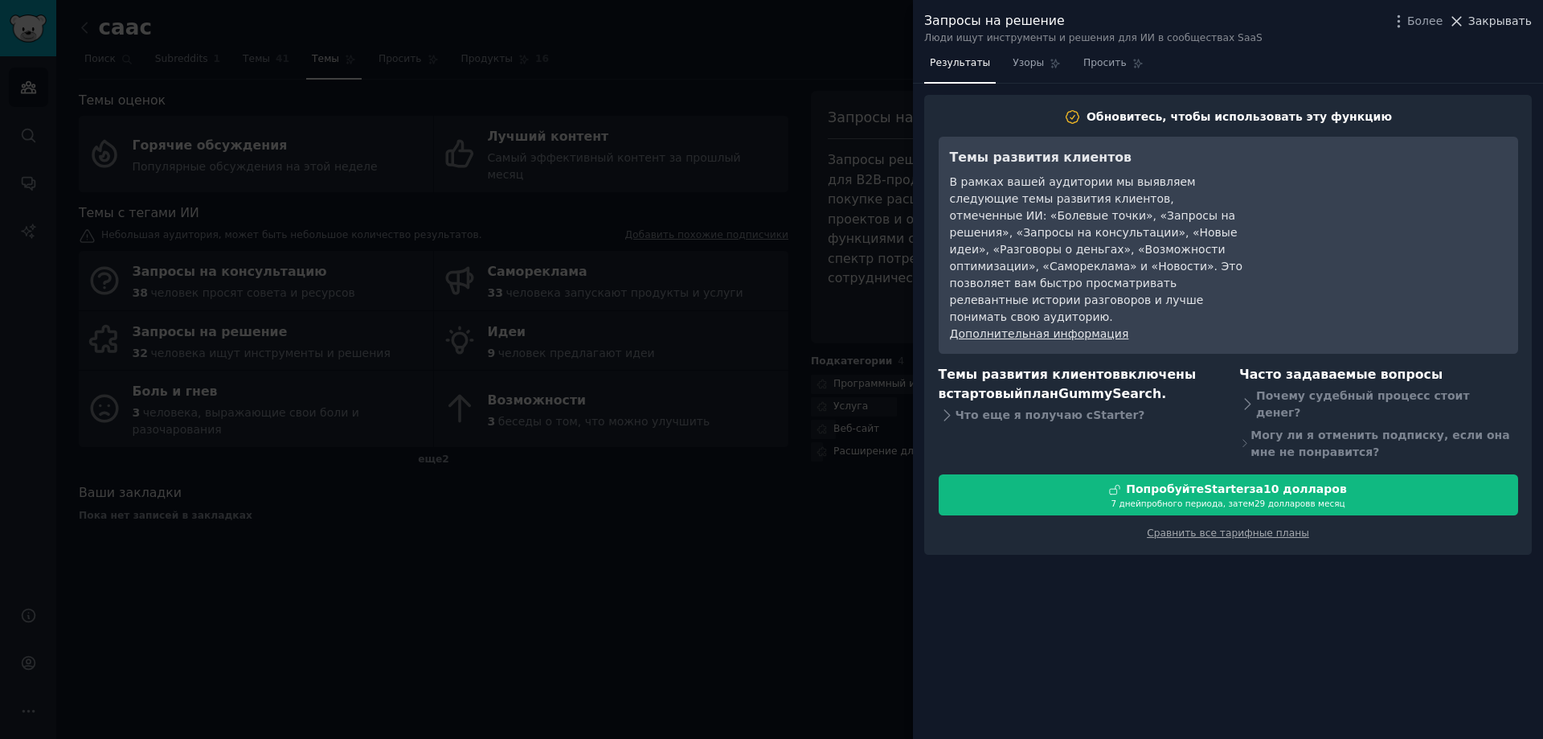
click at [1500, 18] on font "Закрывать" at bounding box center [1499, 20] width 63 height 13
